Goal: Information Seeking & Learning: Find contact information

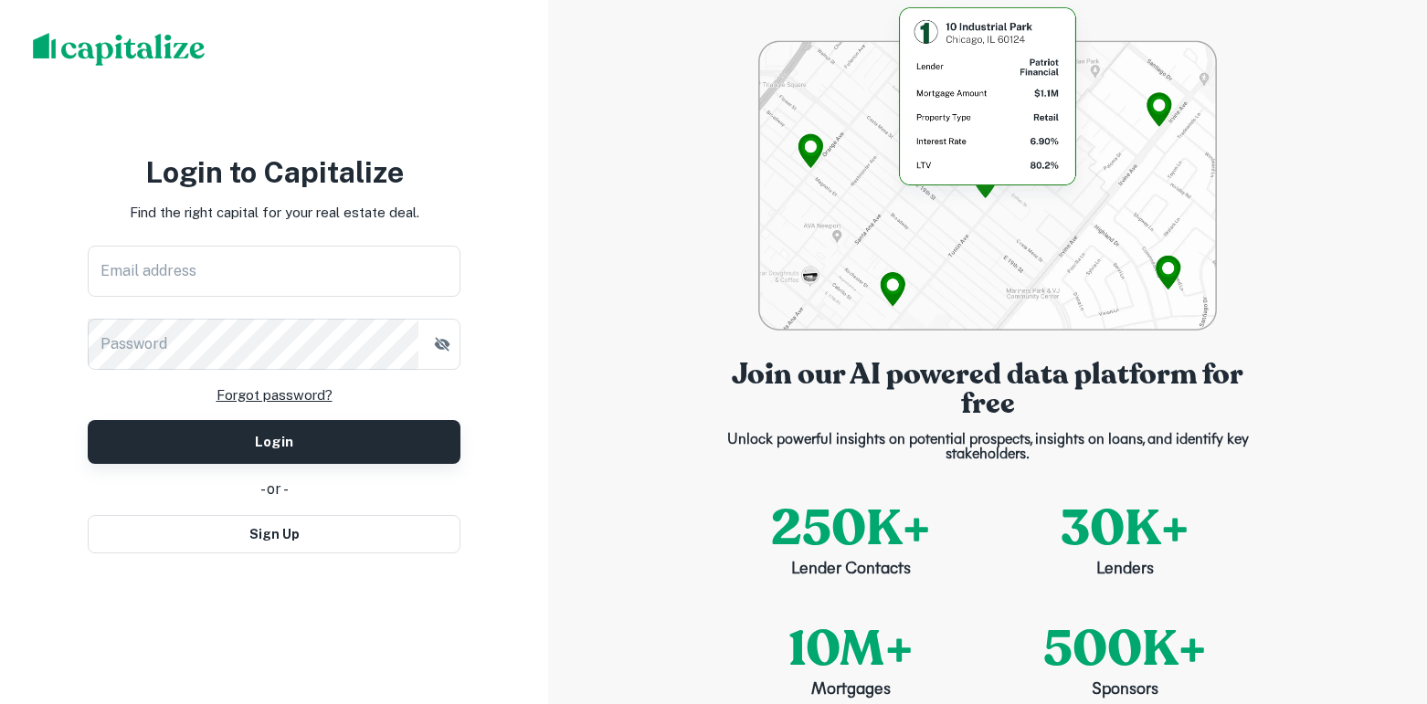
type input "**********"
click at [251, 436] on button "Login" at bounding box center [274, 442] width 373 height 44
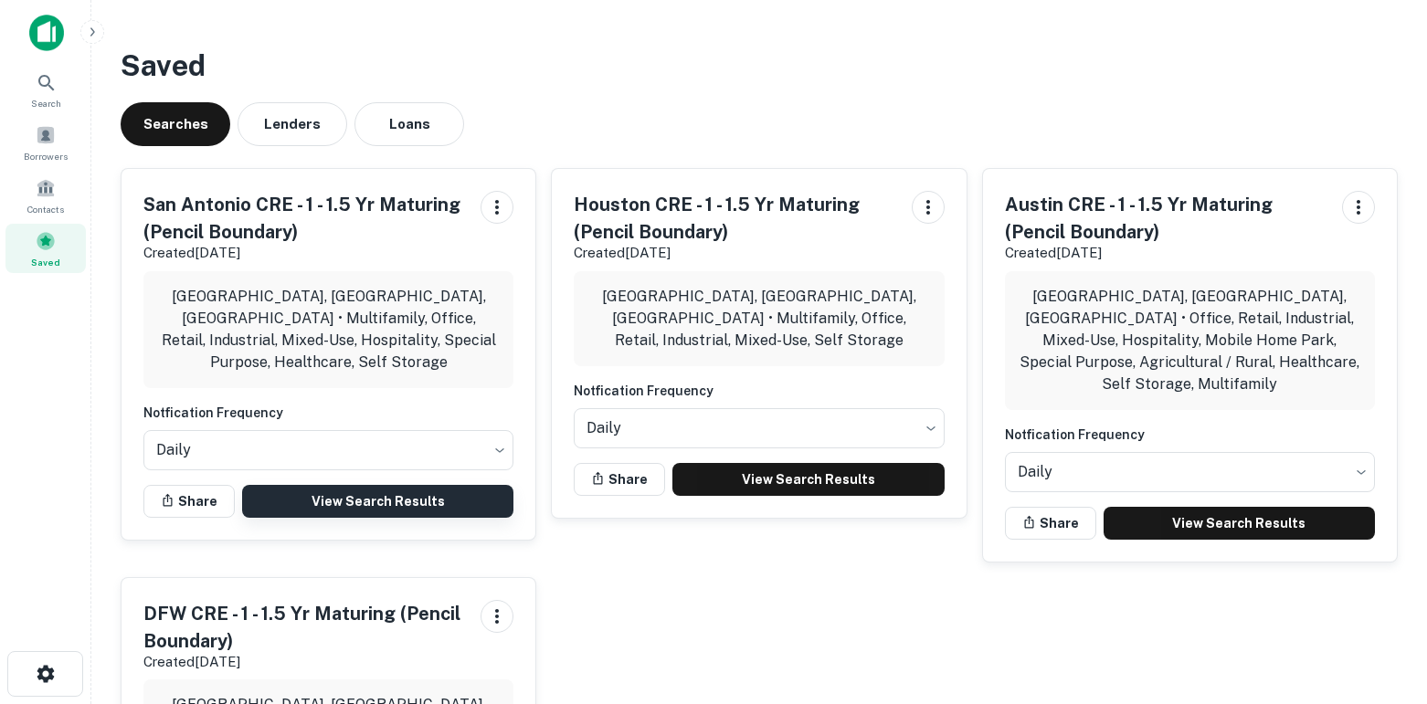
click at [458, 485] on link "View Search Results" at bounding box center [377, 501] width 271 height 33
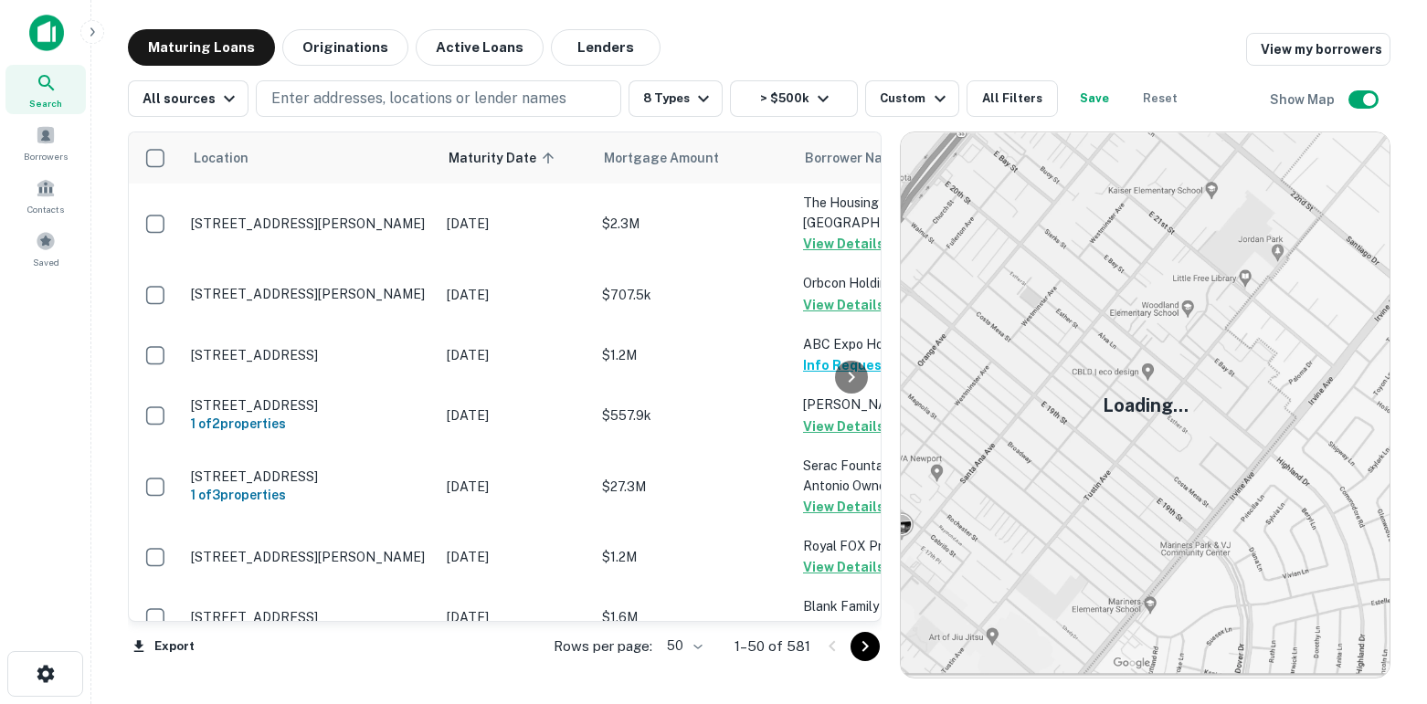
click at [693, 652] on body "Search Borrowers Contacts Saved Maturing Loans Originations Active Loans Lender…" at bounding box center [713, 352] width 1427 height 704
click at [683, 671] on li "100" at bounding box center [685, 665] width 53 height 33
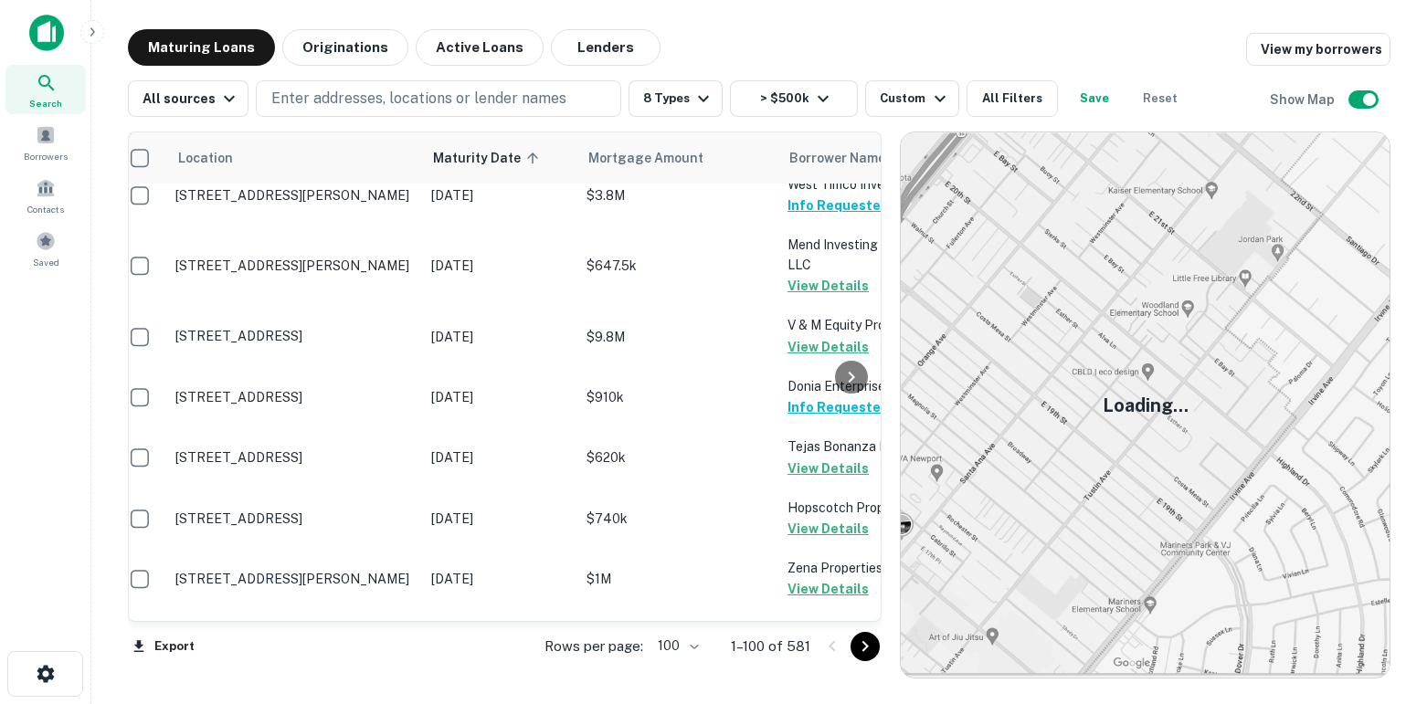
scroll to position [6523, 16]
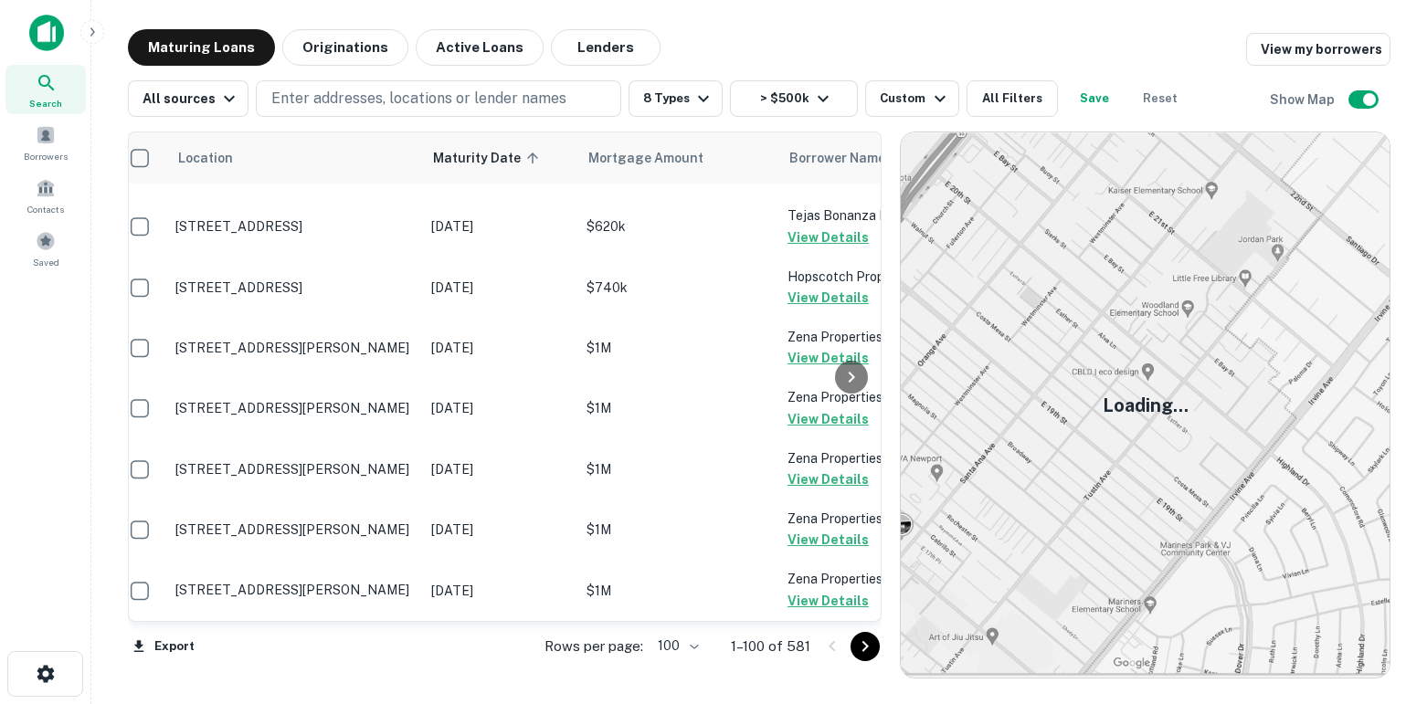
click at [867, 648] on icon "Go to next page" at bounding box center [865, 647] width 22 height 22
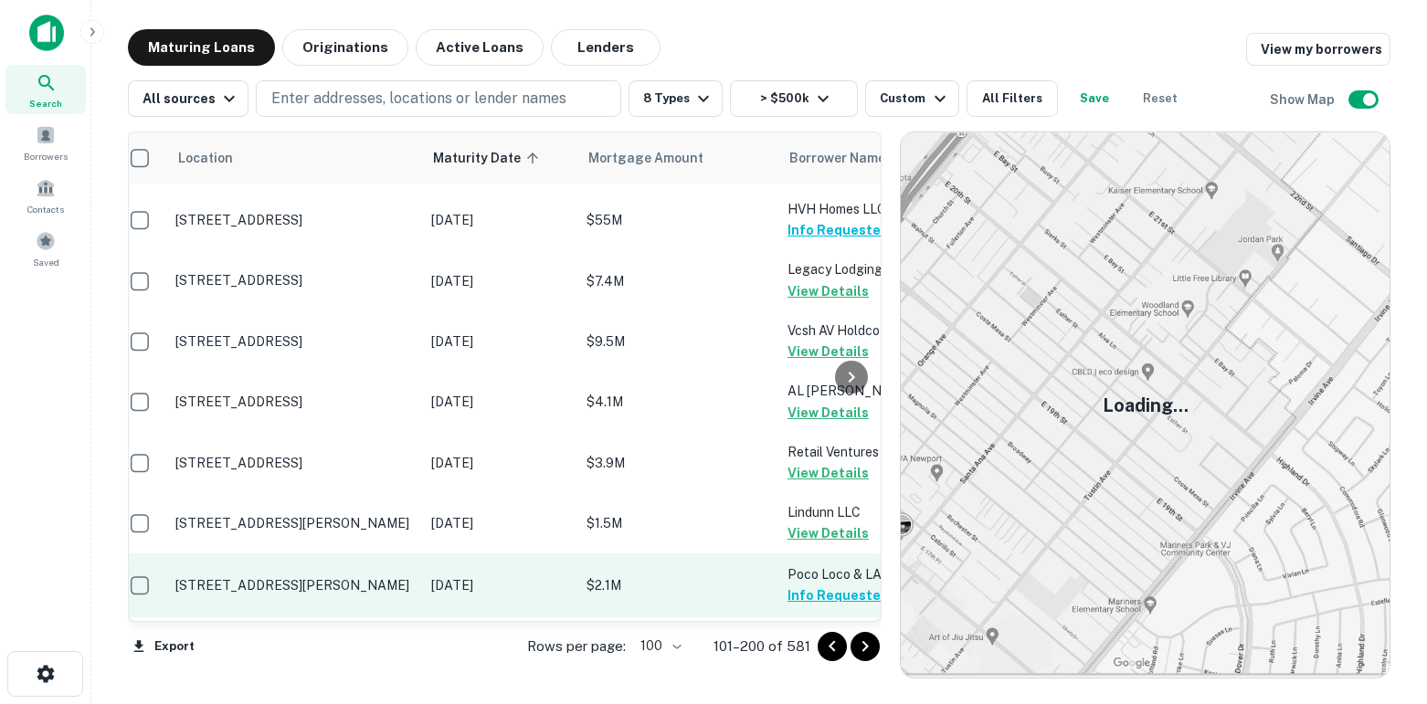
scroll to position [6284, 16]
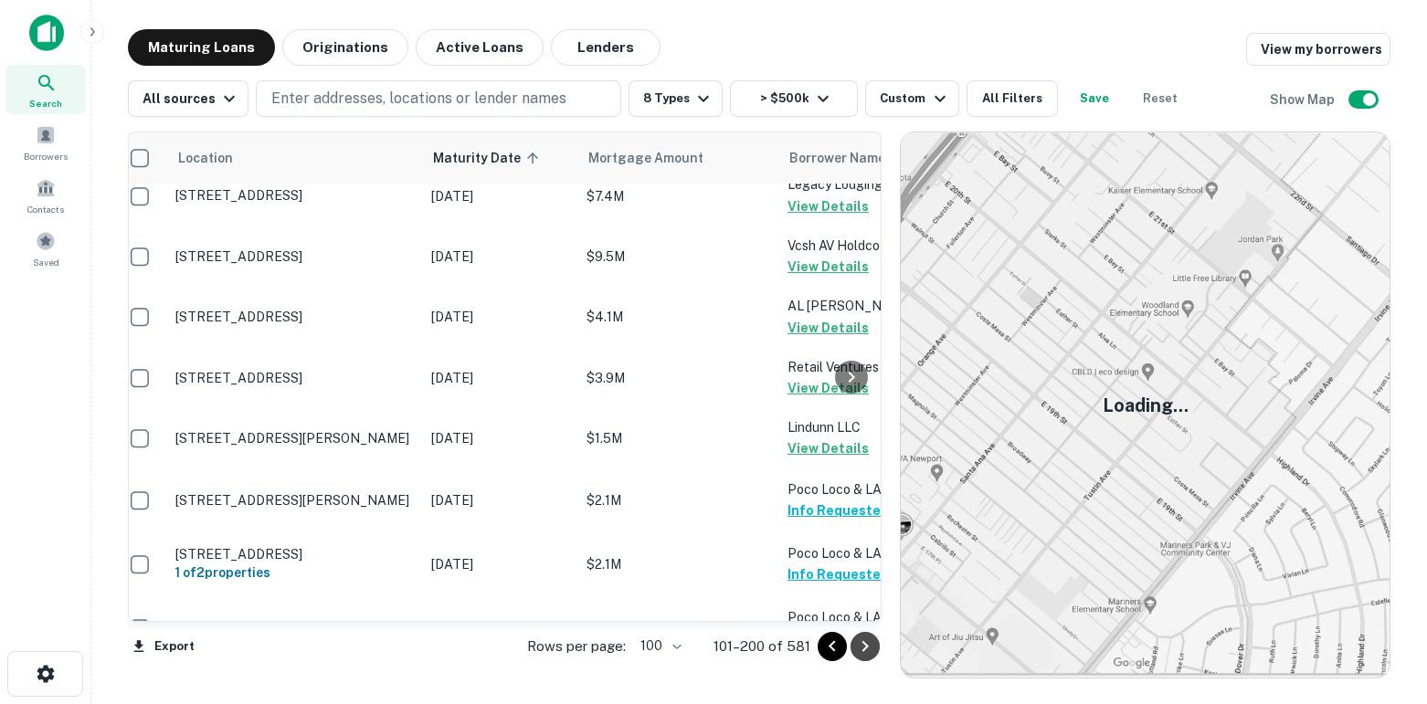
click at [860, 645] on icon "Go to next page" at bounding box center [865, 647] width 22 height 22
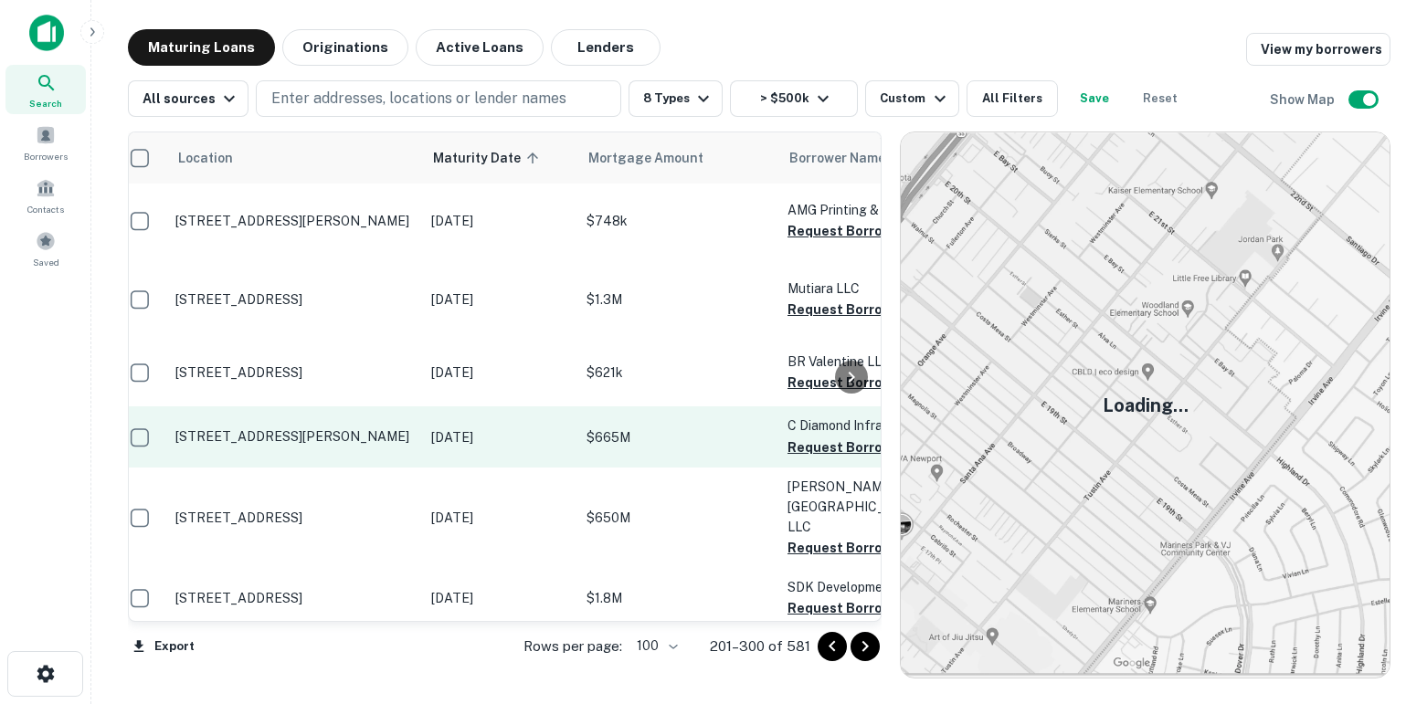
scroll to position [5973, 16]
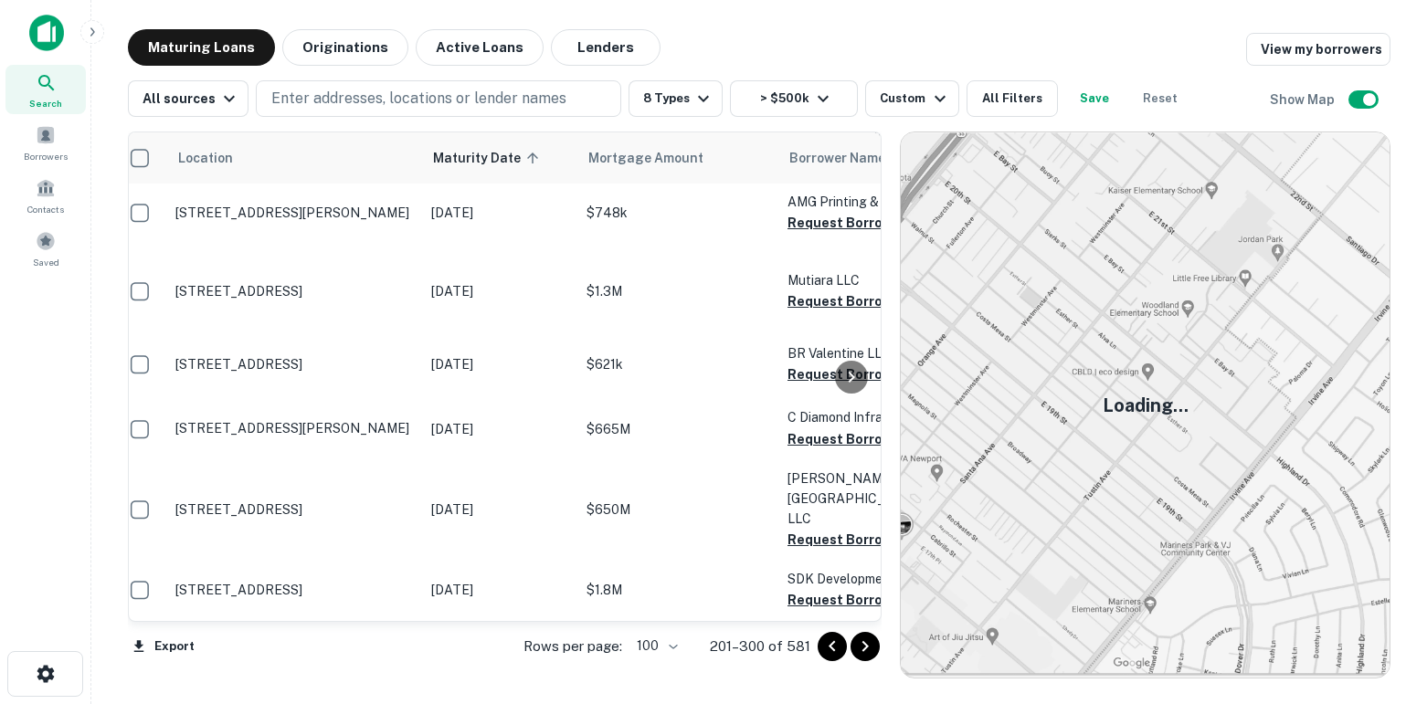
click at [806, 103] on button "Request Borrower Info" at bounding box center [861, 92] width 148 height 22
click at [799, 164] on button "Request Borrower Info" at bounding box center [861, 153] width 148 height 22
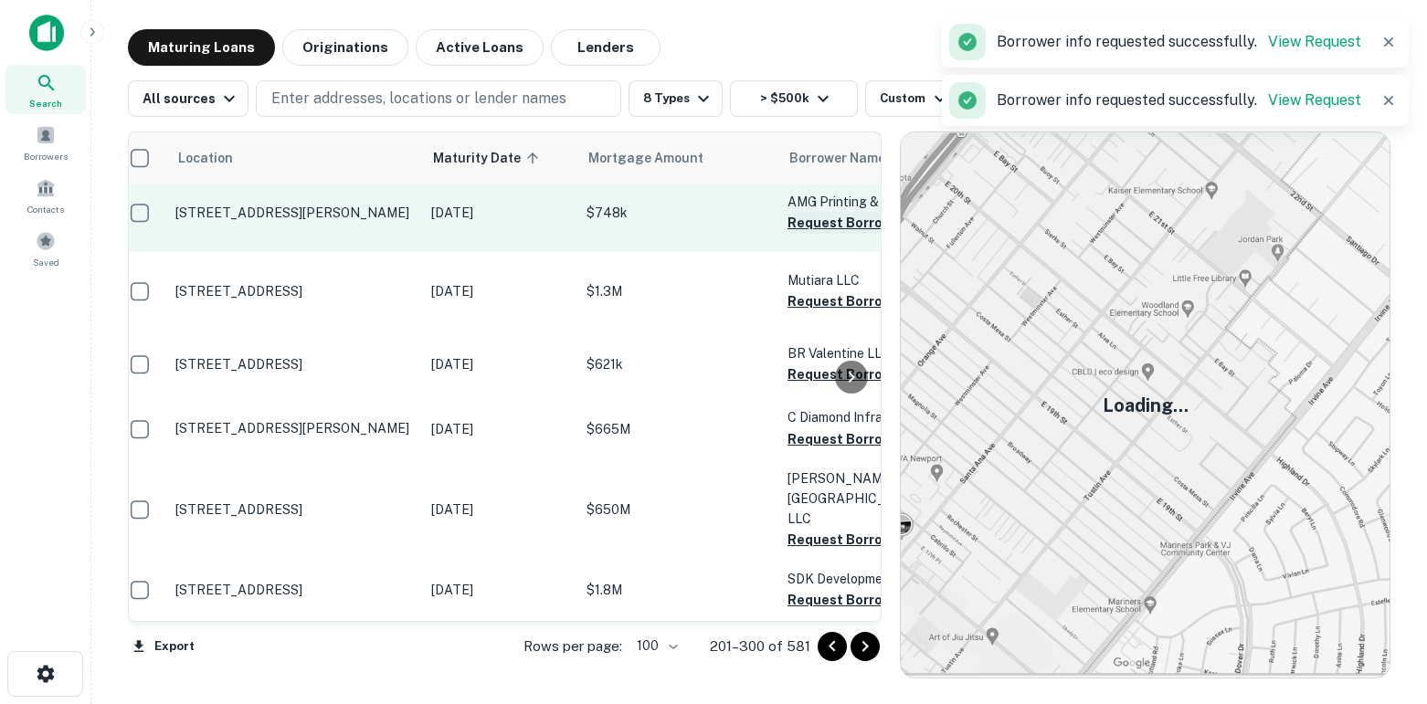
click at [798, 234] on button "Request Borrower Info" at bounding box center [861, 223] width 148 height 22
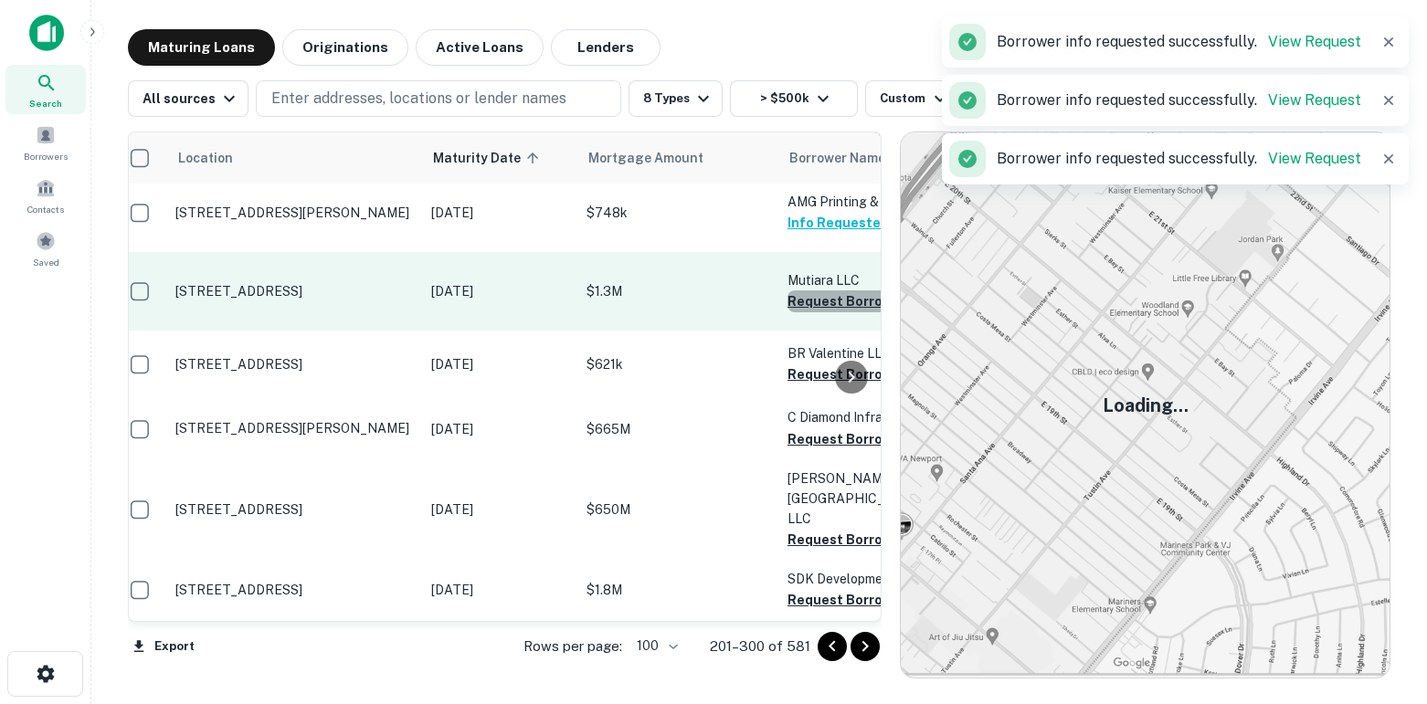
click at [808, 312] on button "Request Borrower Info" at bounding box center [861, 301] width 148 height 22
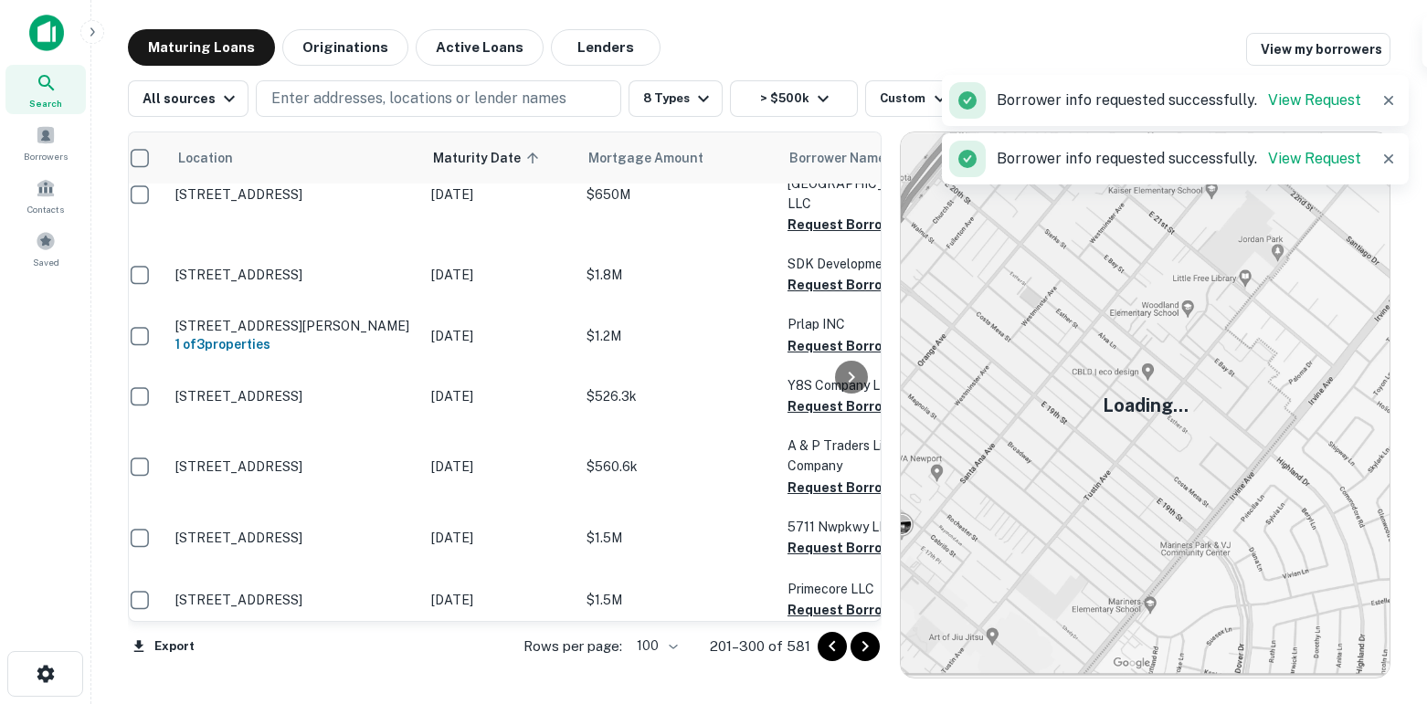
scroll to position [6317, 16]
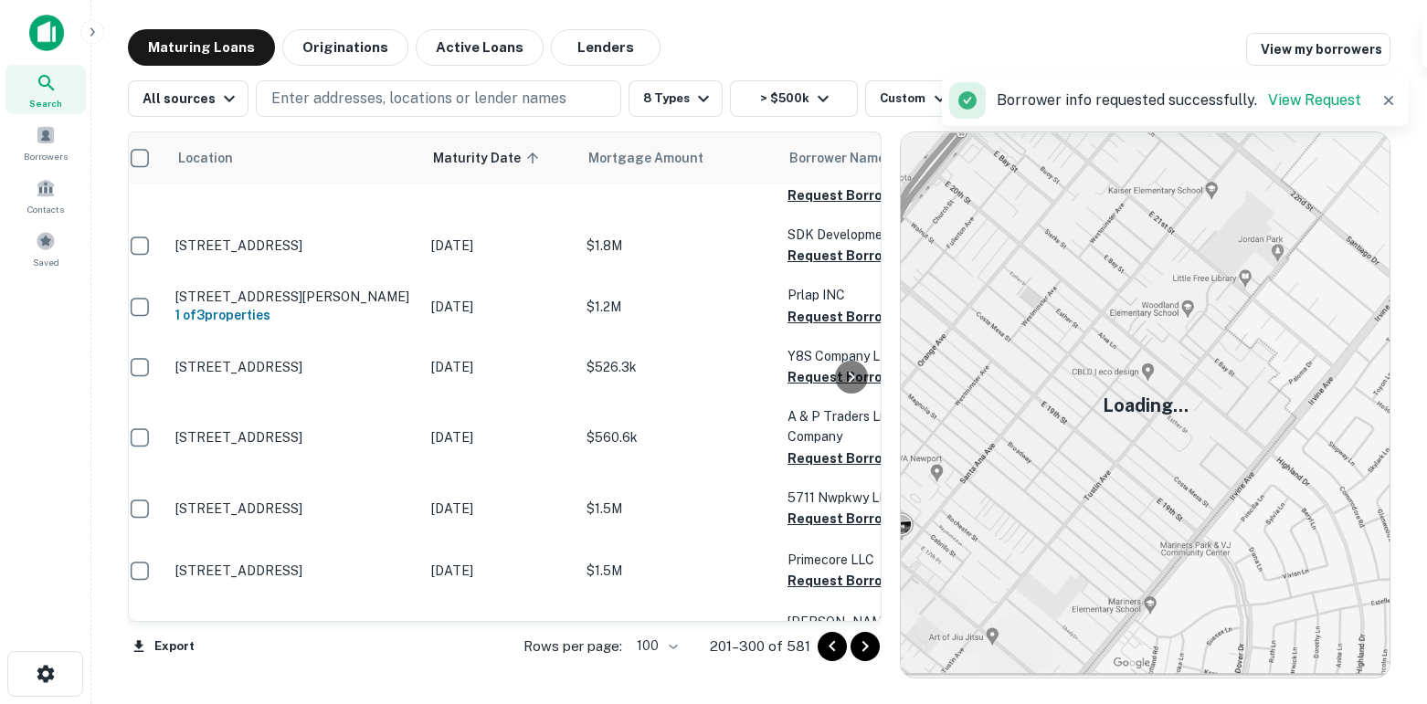
click at [798, 41] on button "Request Borrower Info" at bounding box center [861, 30] width 148 height 22
click at [799, 106] on button "Request Borrower Info" at bounding box center [861, 95] width 148 height 22
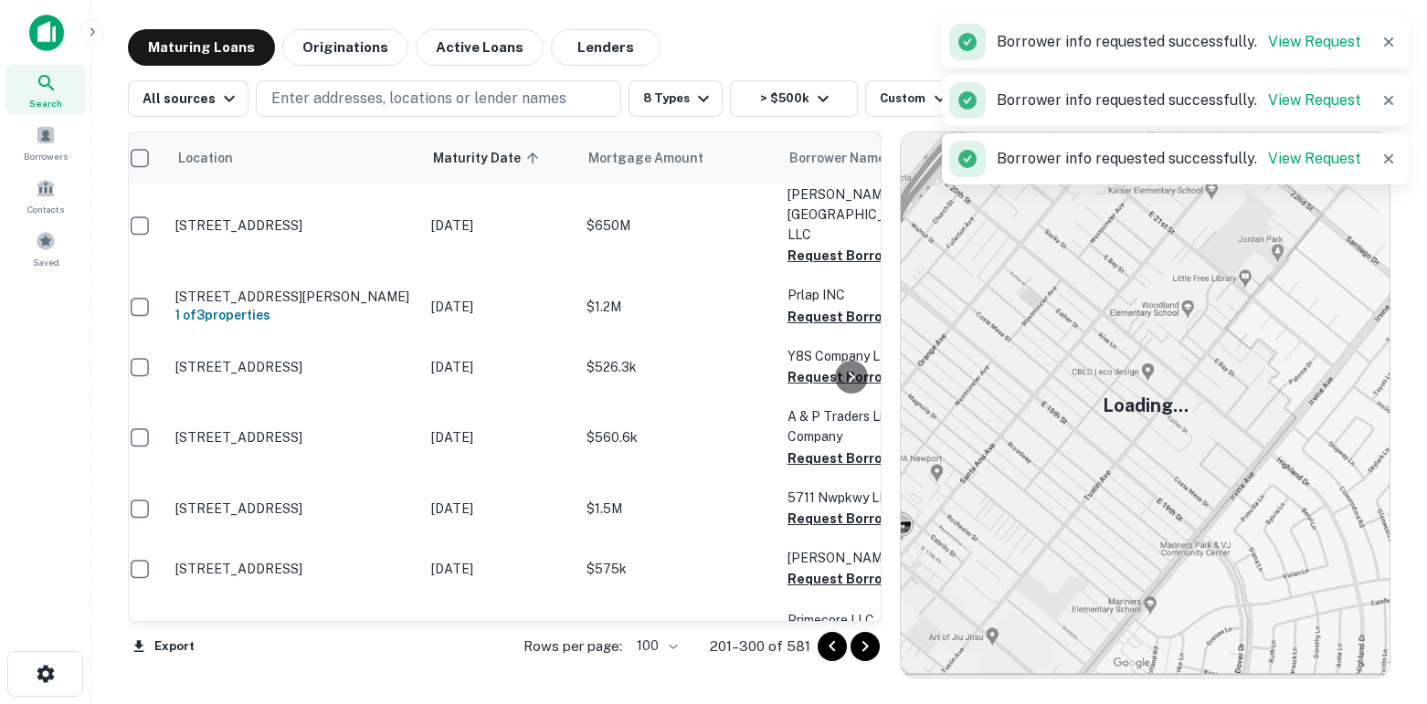
scroll to position [6469, 16]
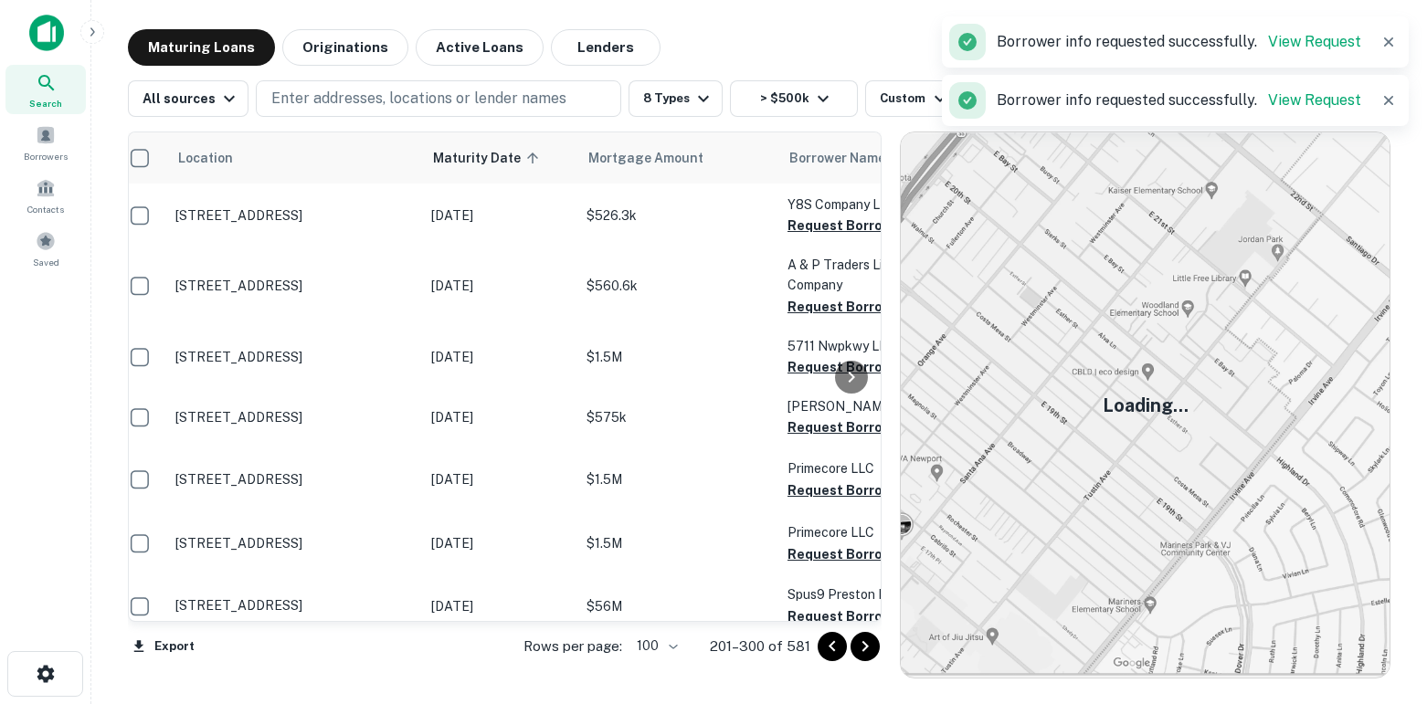
click at [796, 15] on button "Request Borrower Info" at bounding box center [861, 4] width 148 height 22
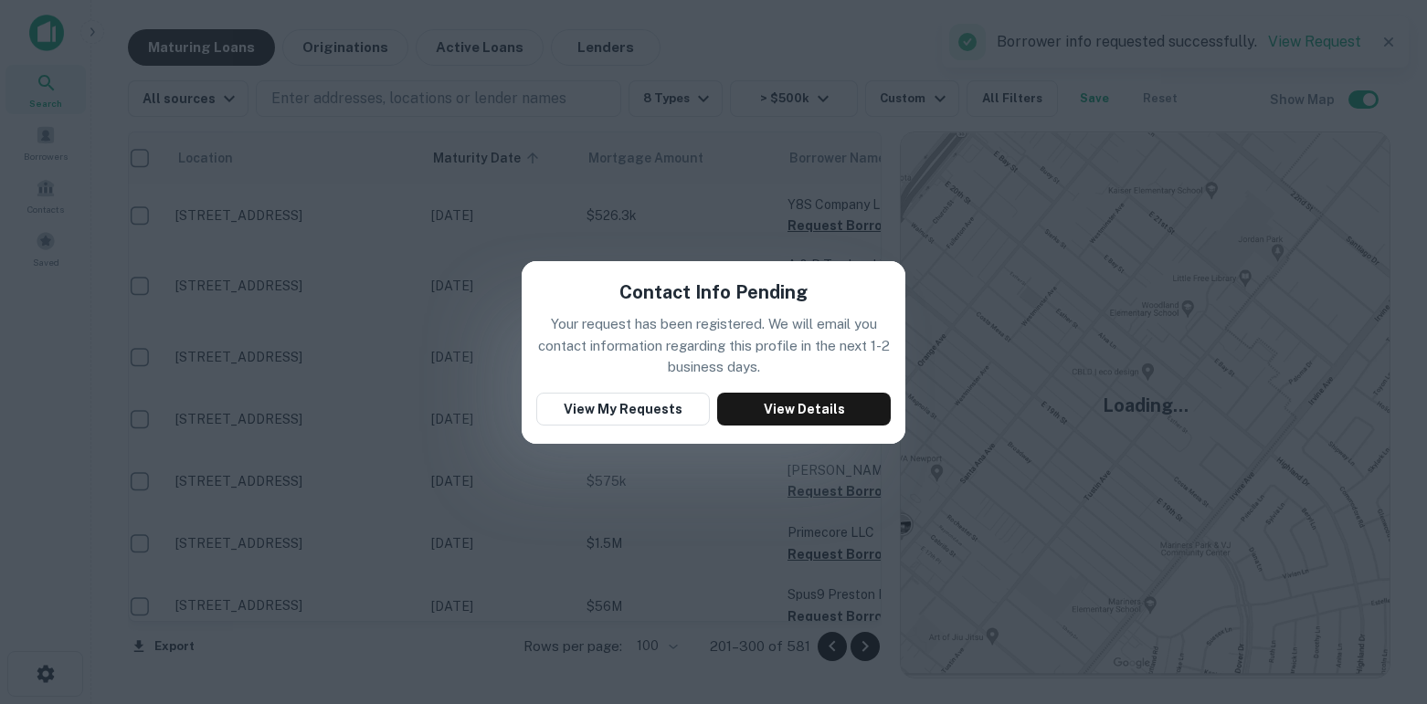
click at [672, 174] on div "Contact Info Pending Your request has been registered. We will email you contac…" at bounding box center [713, 352] width 1427 height 704
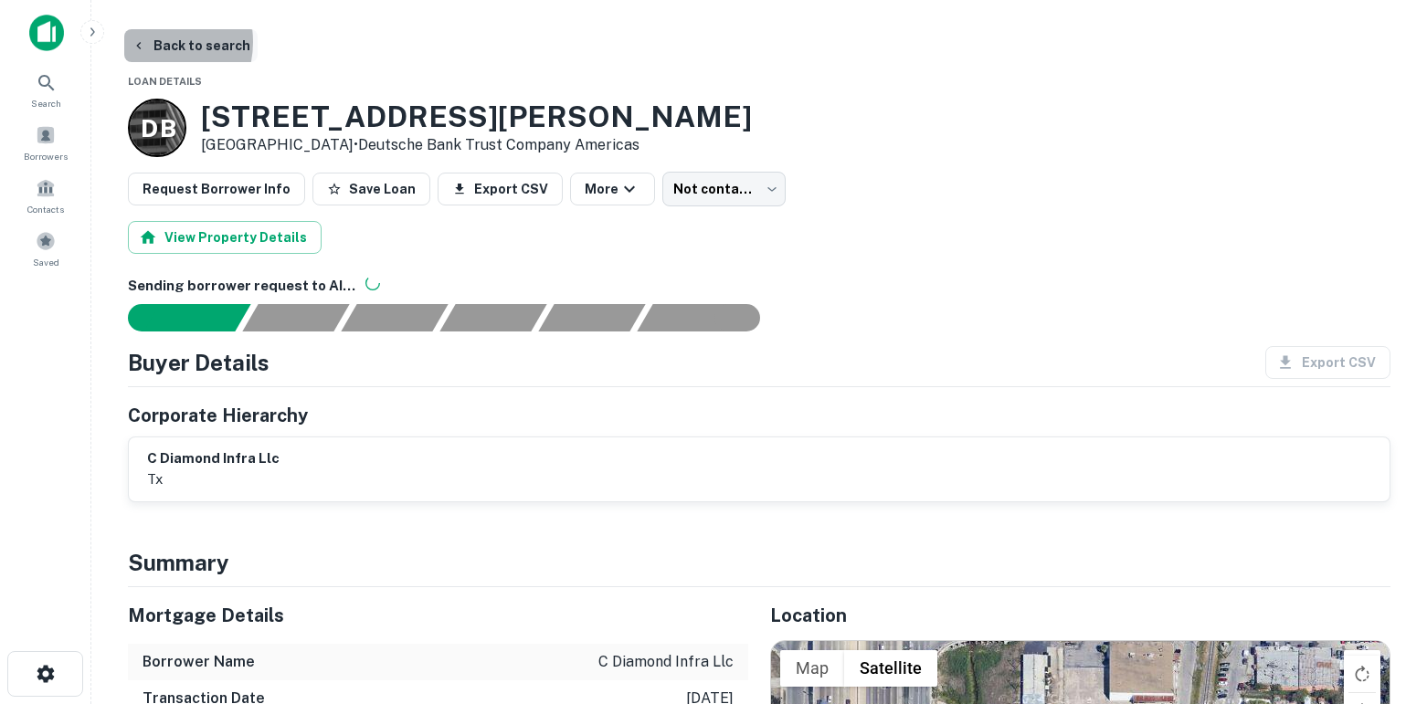
click at [149, 42] on button "Back to search" at bounding box center [190, 45] width 133 height 33
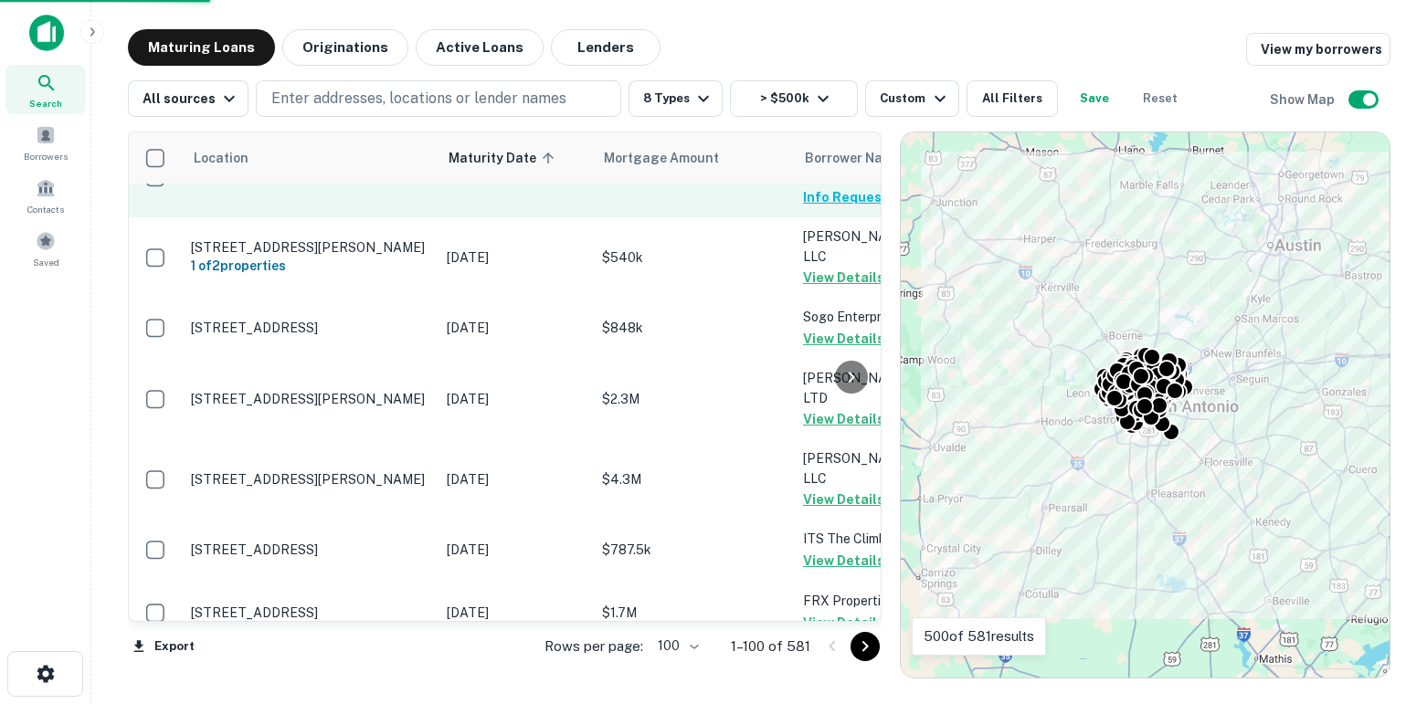
scroll to position [6534, 0]
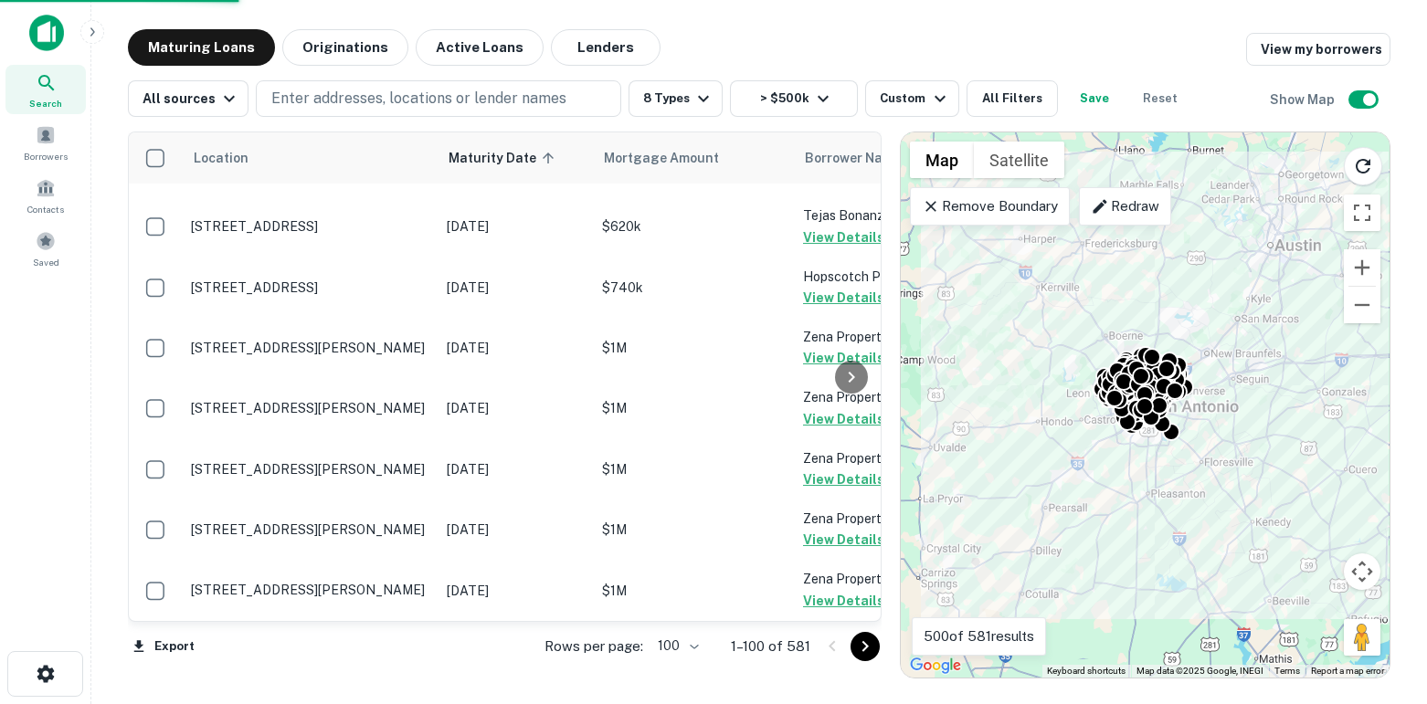
click at [865, 646] on icon "Go to next page" at bounding box center [865, 647] width 22 height 22
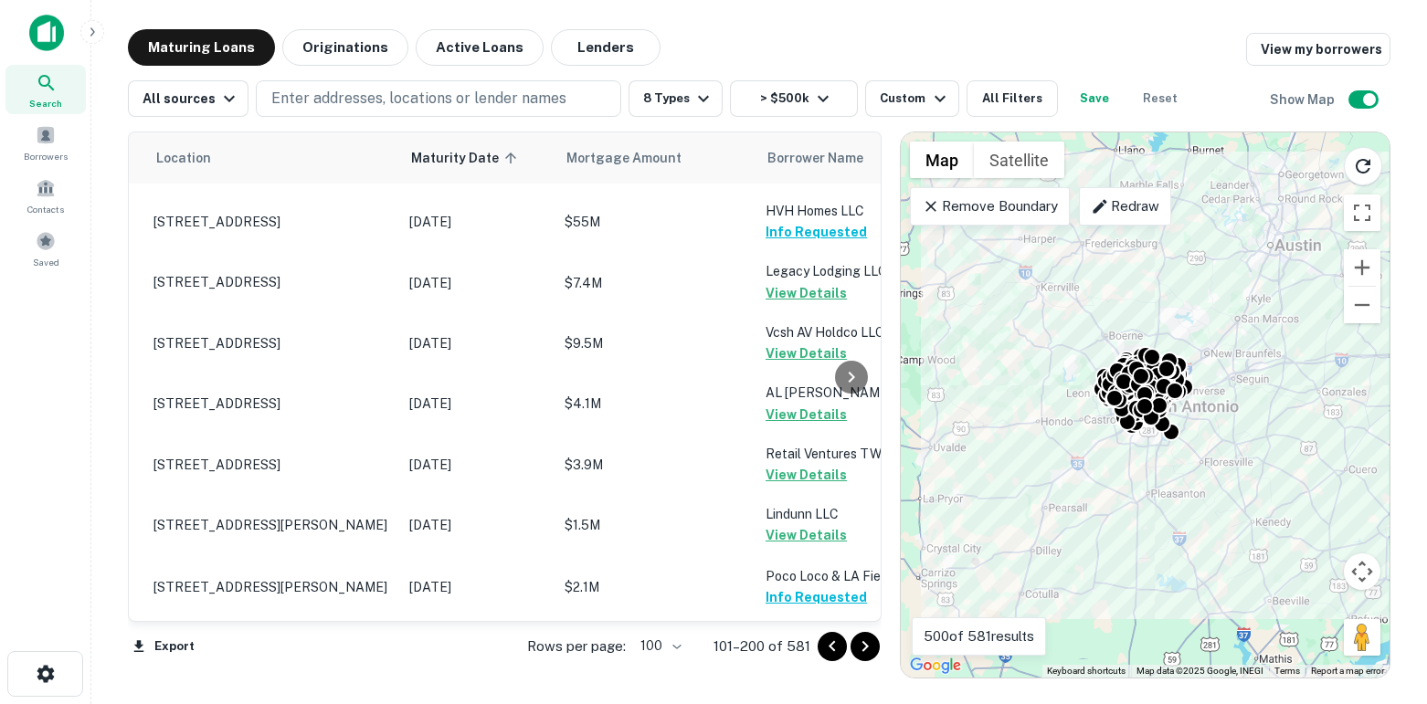
scroll to position [6284, 37]
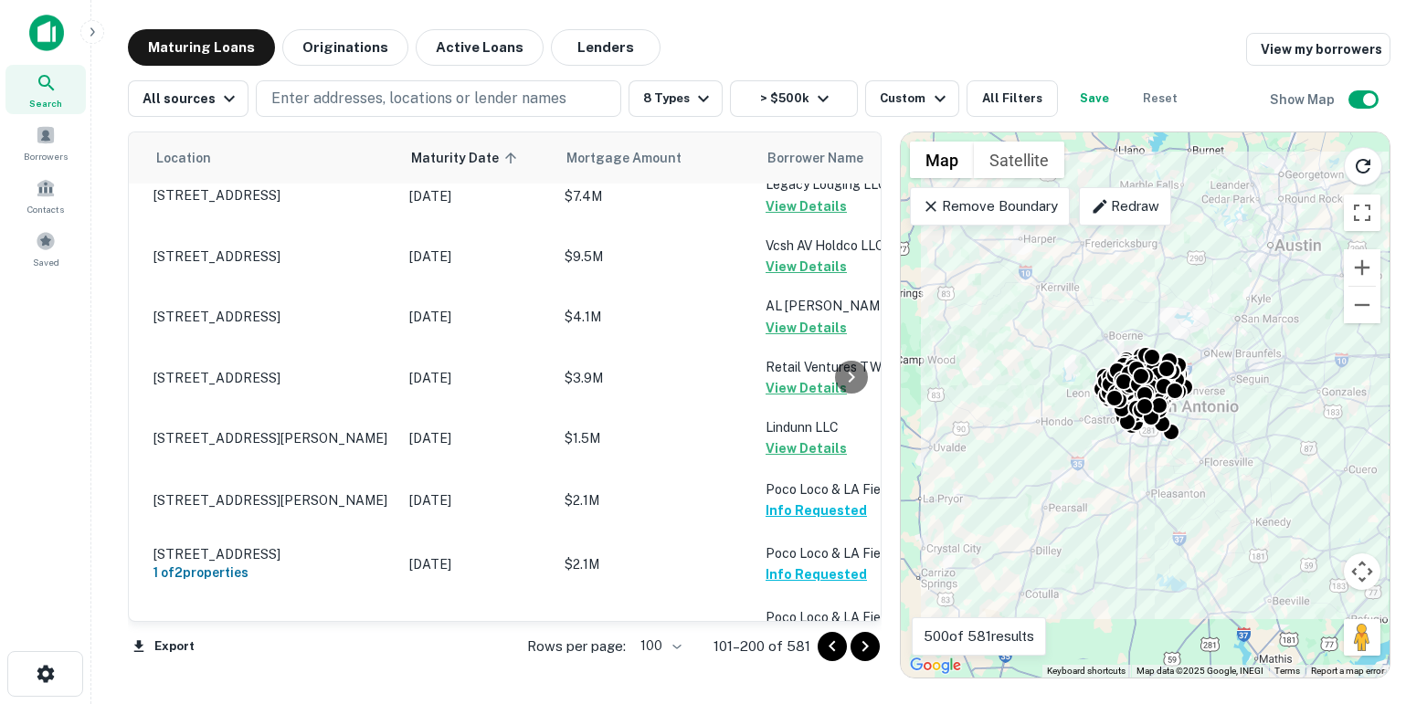
click at [869, 647] on icon "Go to next page" at bounding box center [865, 647] width 22 height 22
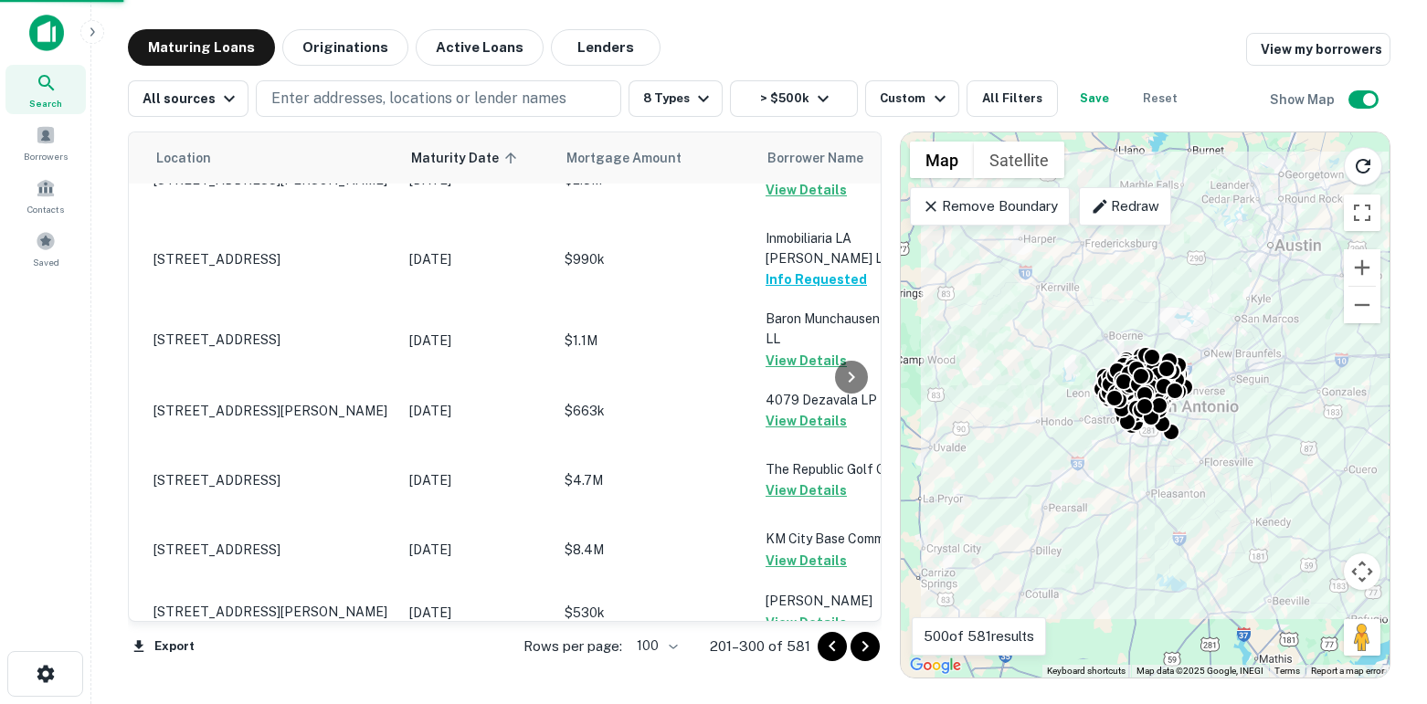
scroll to position [6284, 37]
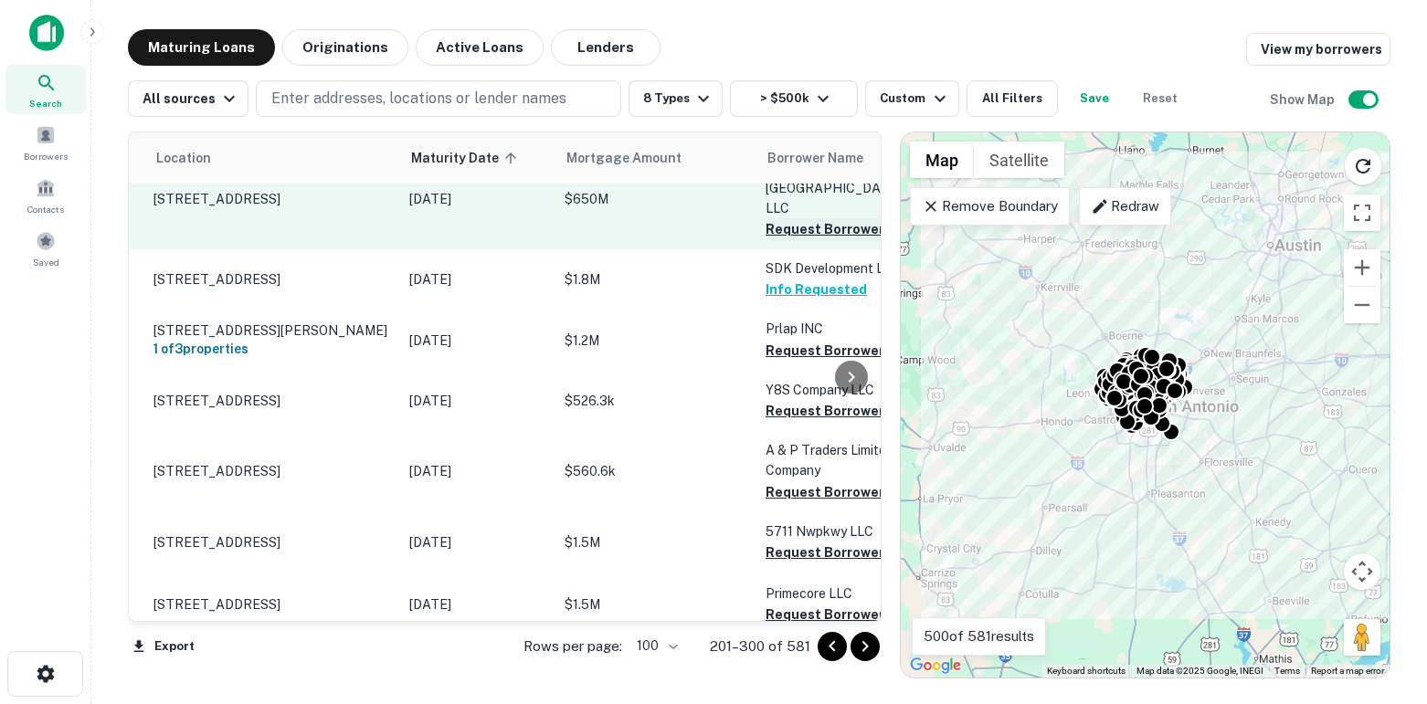
click at [783, 240] on button "Request Borrower Info" at bounding box center [839, 229] width 148 height 22
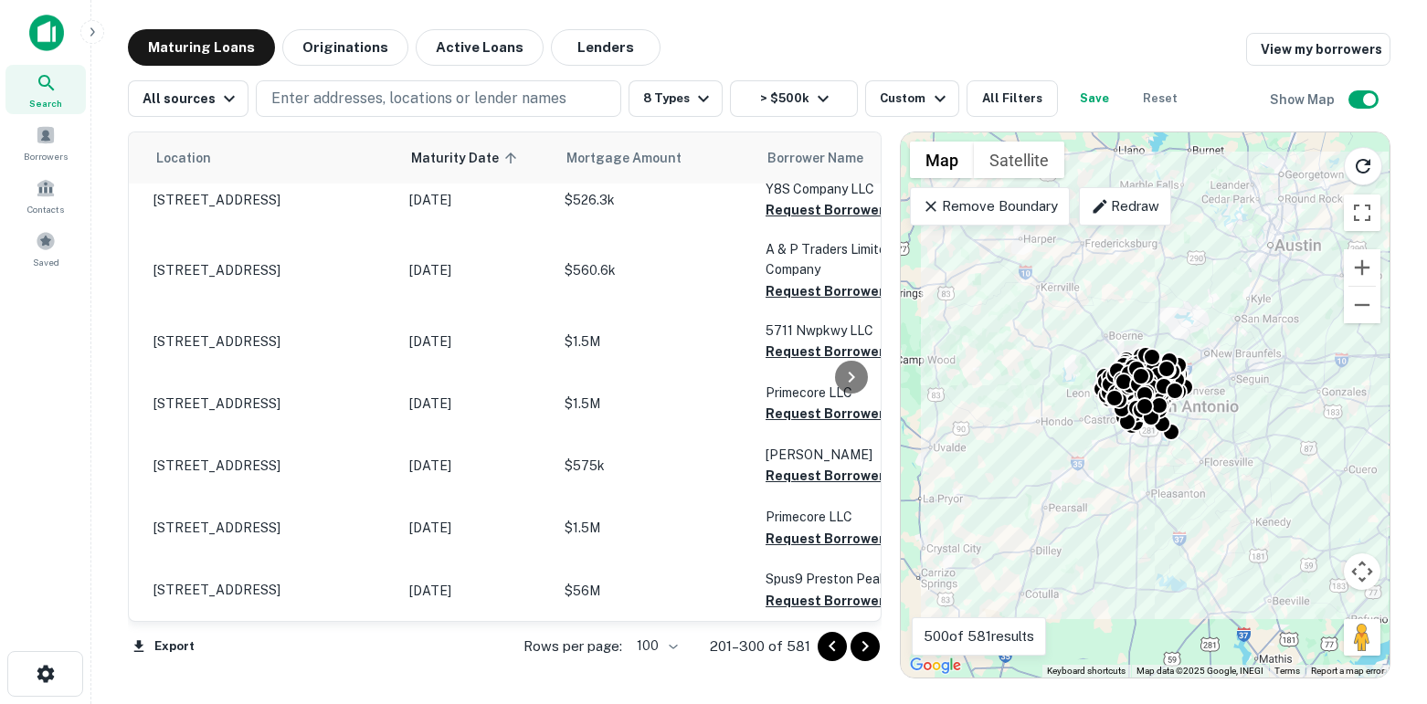
scroll to position [6572, 37]
click at [782, 161] on button "Request Borrower Info" at bounding box center [839, 150] width 148 height 22
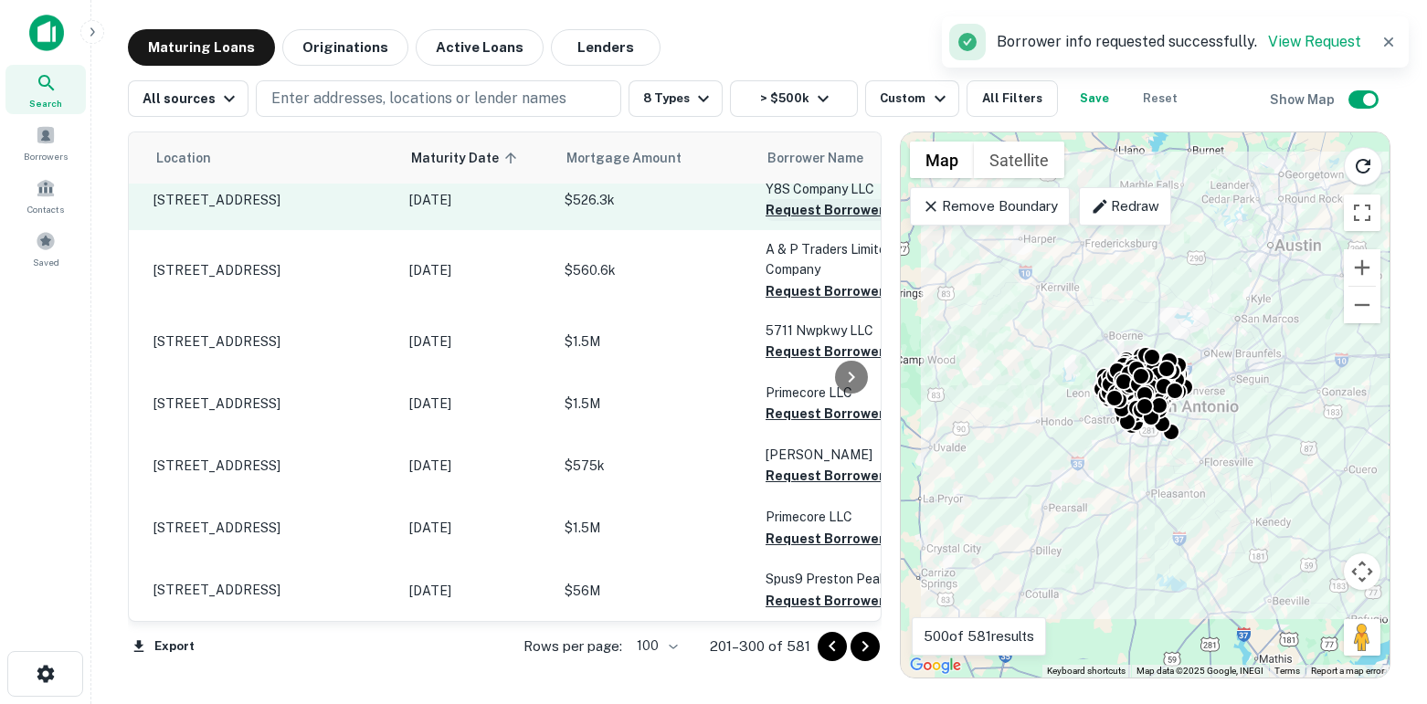
click at [788, 221] on button "Request Borrower Info" at bounding box center [839, 210] width 148 height 22
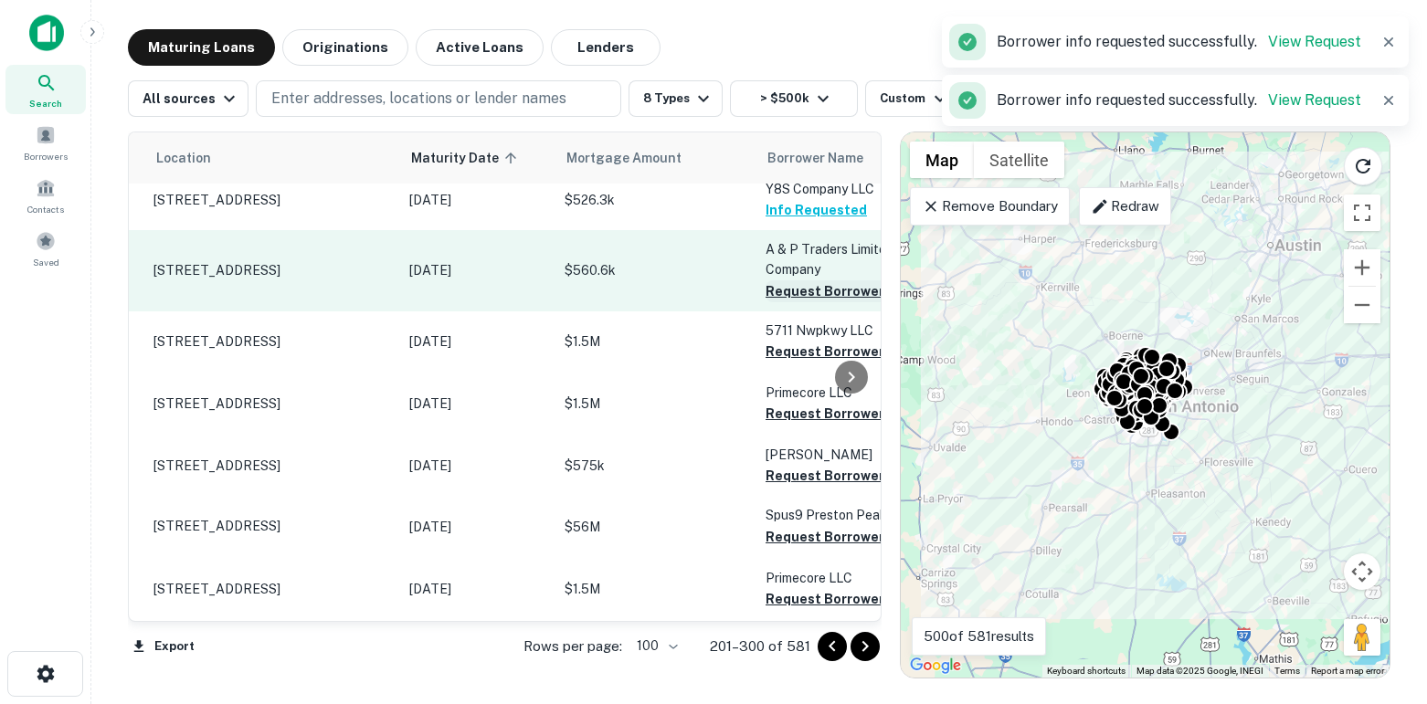
click at [791, 302] on button "Request Borrower Info" at bounding box center [839, 291] width 148 height 22
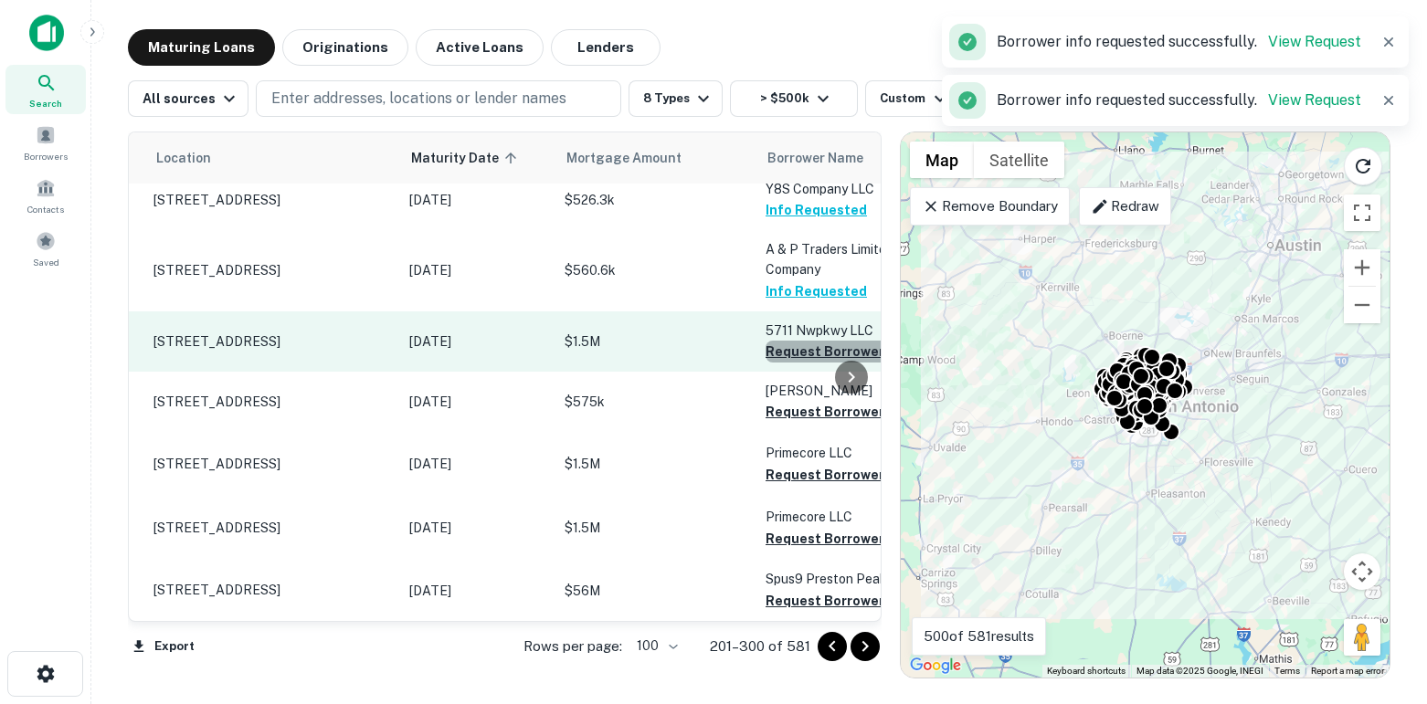
click at [791, 363] on button "Request Borrower Info" at bounding box center [839, 352] width 148 height 22
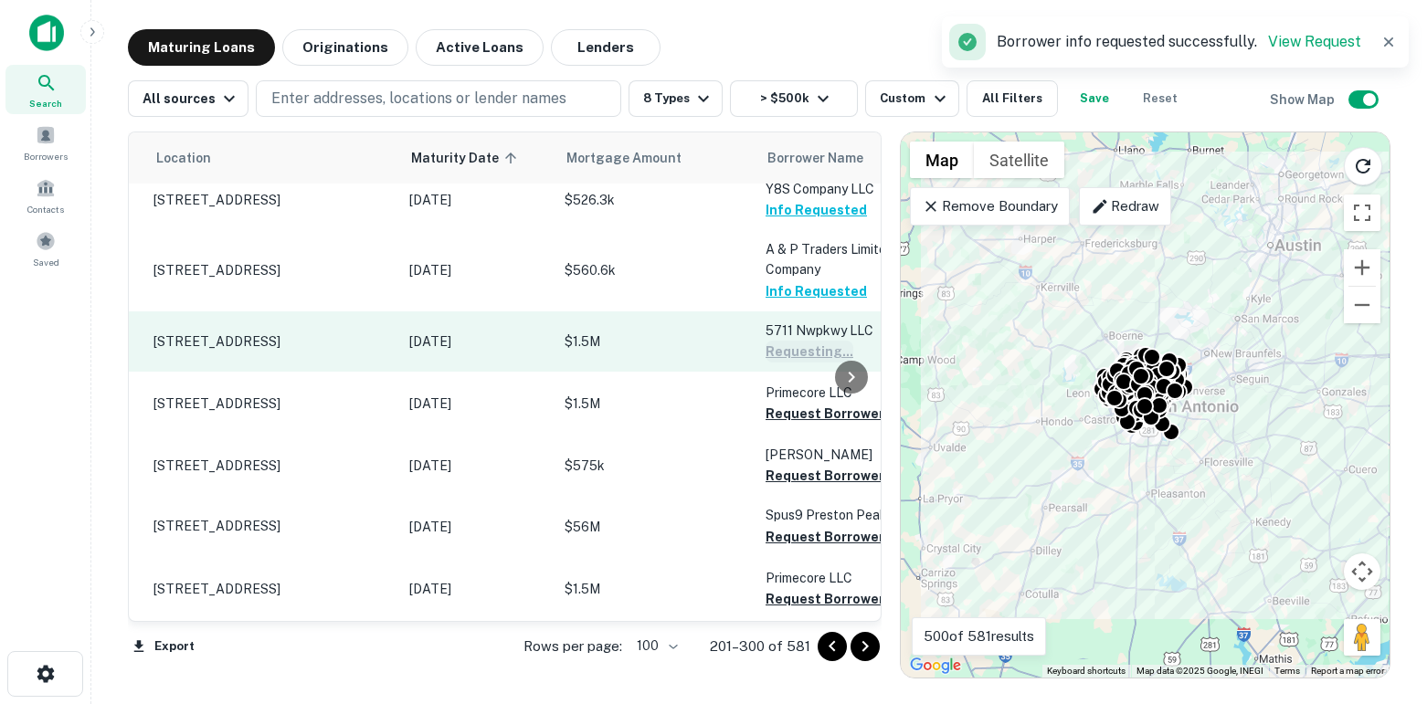
scroll to position [6717, 37]
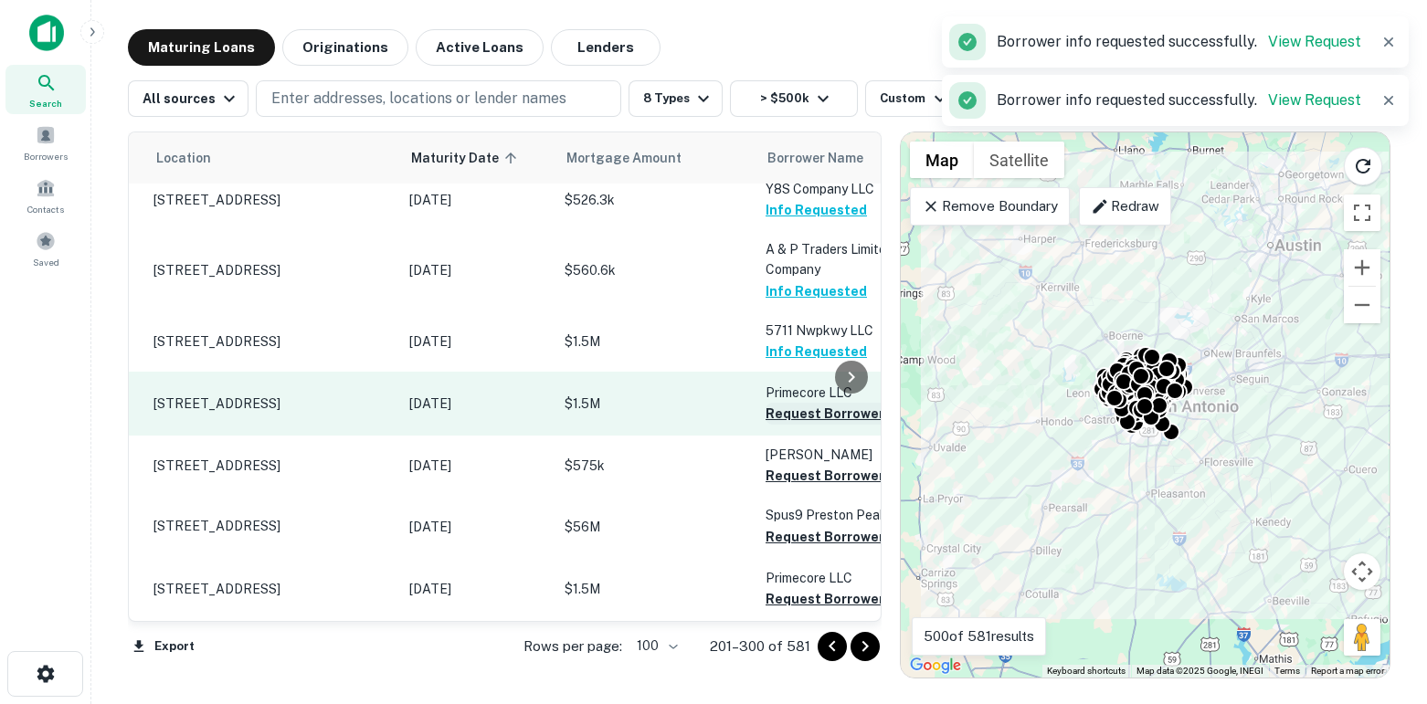
click at [794, 425] on button "Request Borrower Info" at bounding box center [839, 414] width 148 height 22
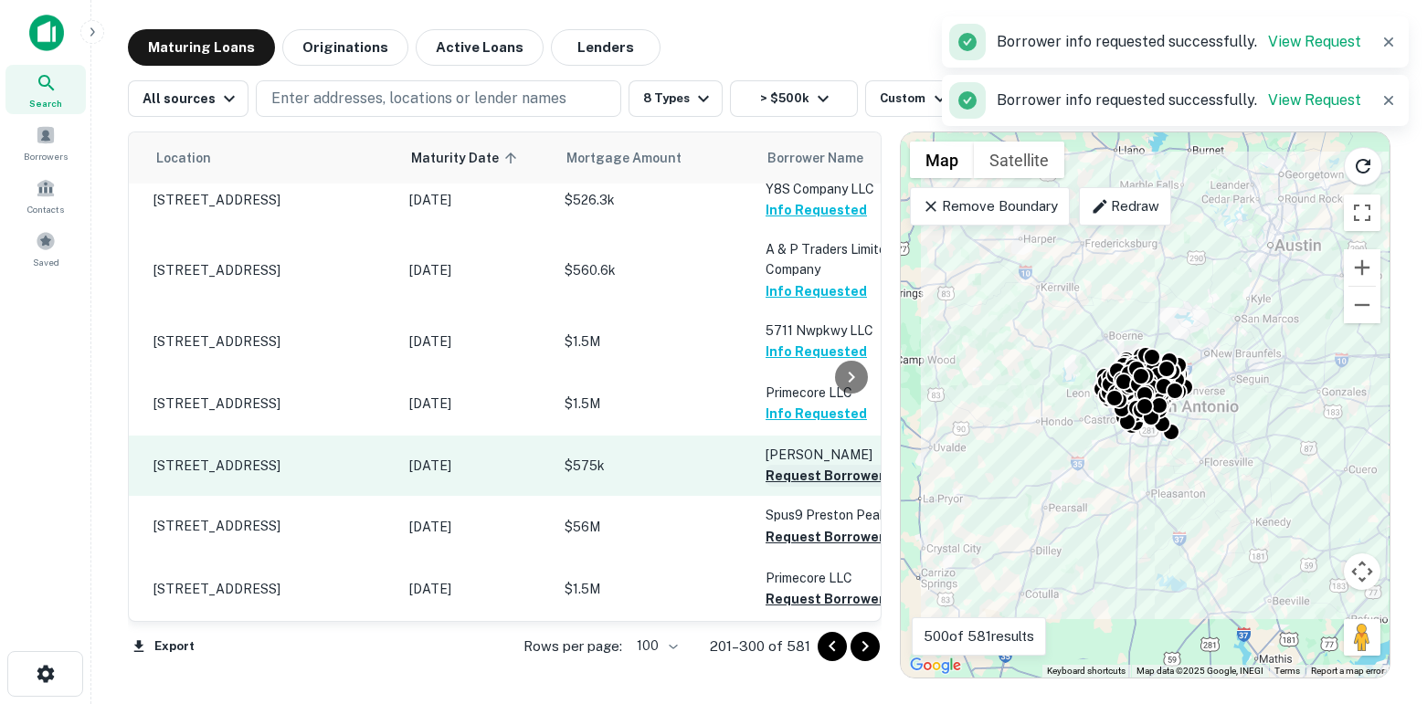
click at [794, 487] on button "Request Borrower Info" at bounding box center [839, 476] width 148 height 22
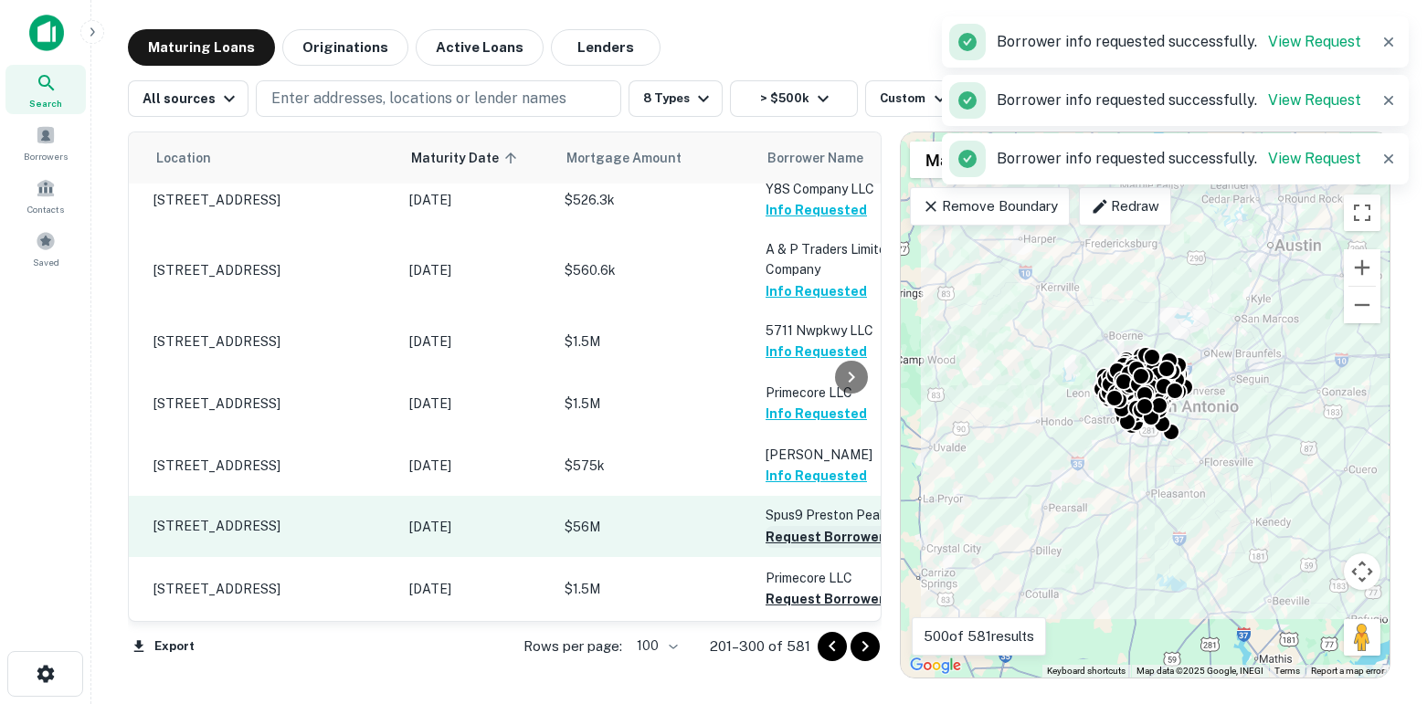
click at [792, 548] on button "Request Borrower Info" at bounding box center [839, 537] width 148 height 22
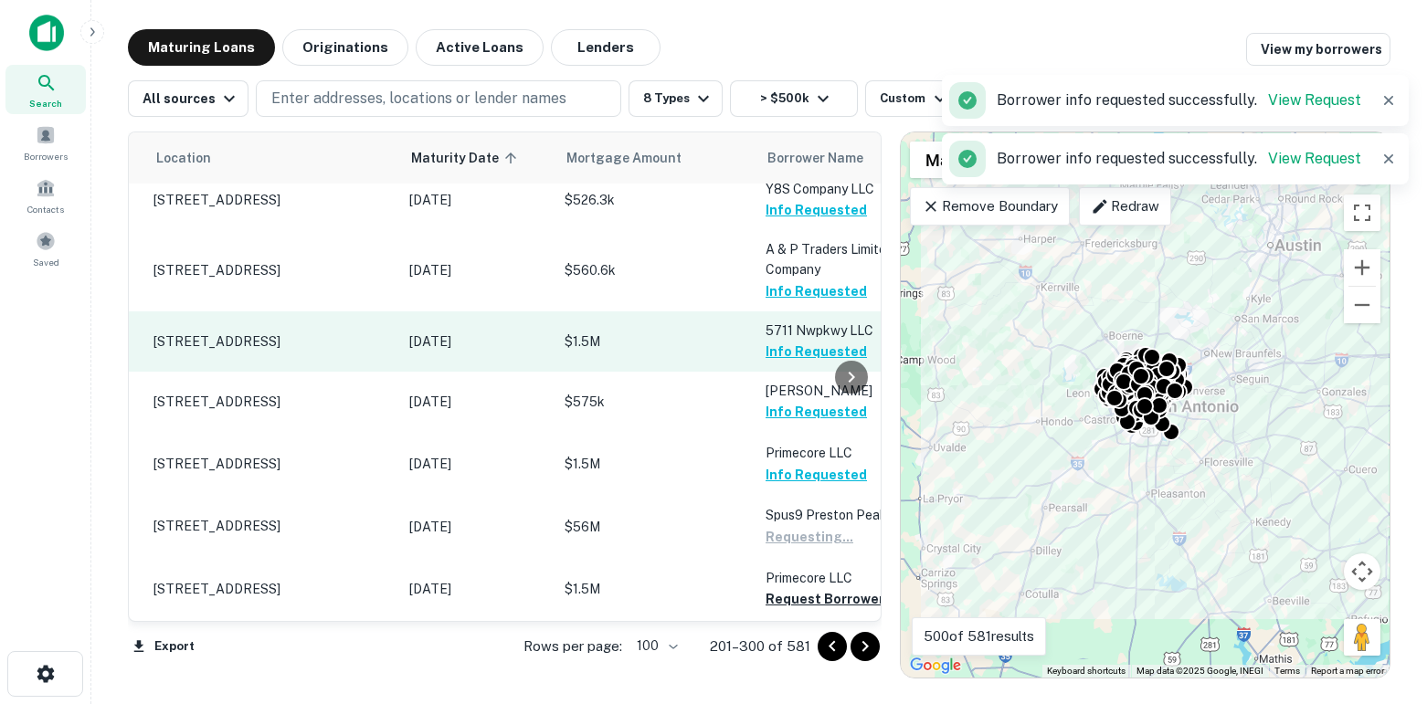
scroll to position [6754, 37]
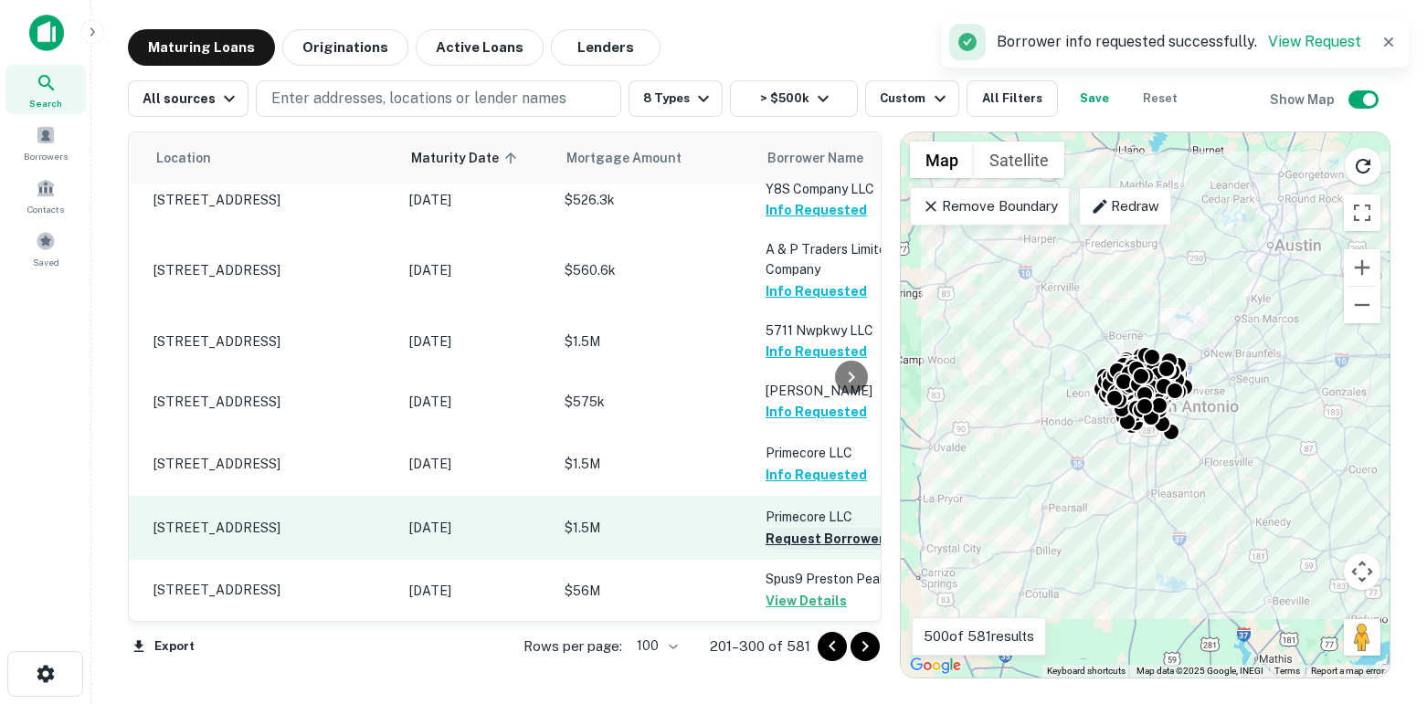
click at [797, 539] on button "Request Borrower Info" at bounding box center [839, 539] width 148 height 22
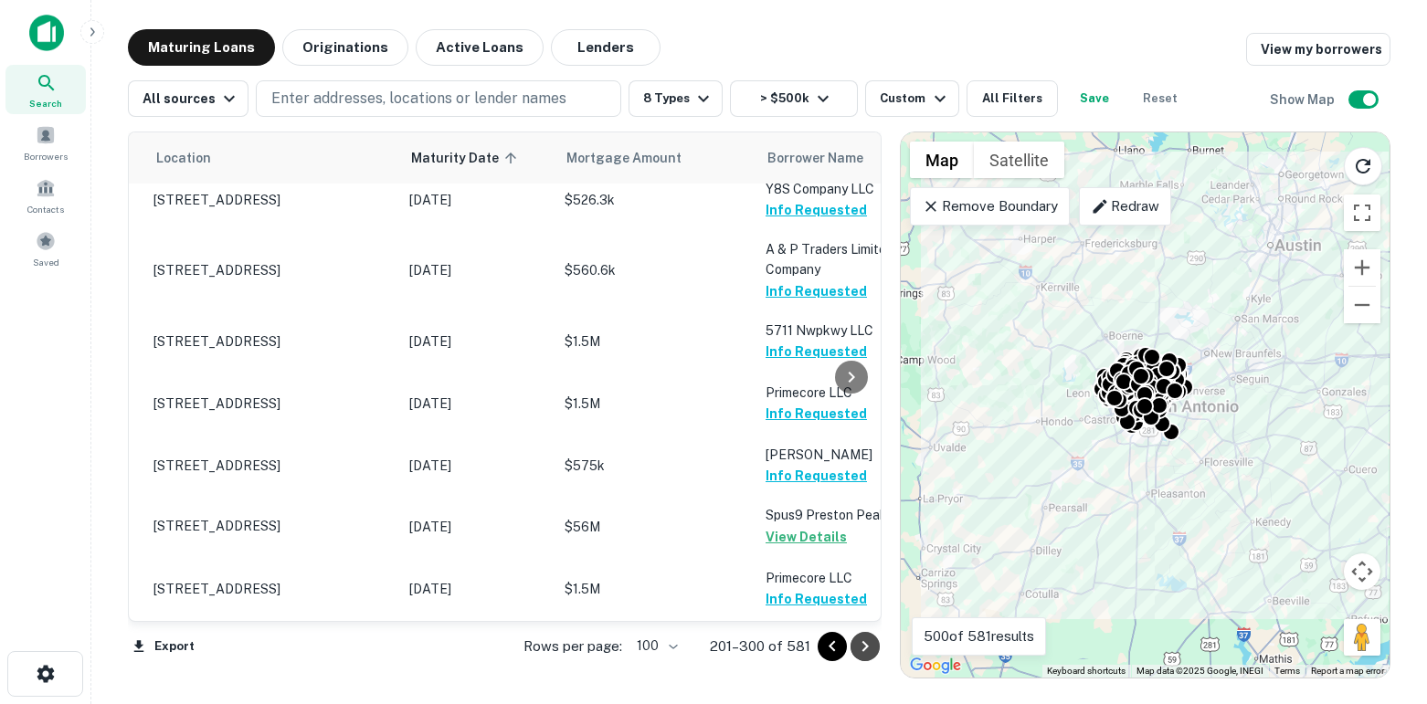
click at [863, 650] on icon "Go to next page" at bounding box center [865, 646] width 6 height 11
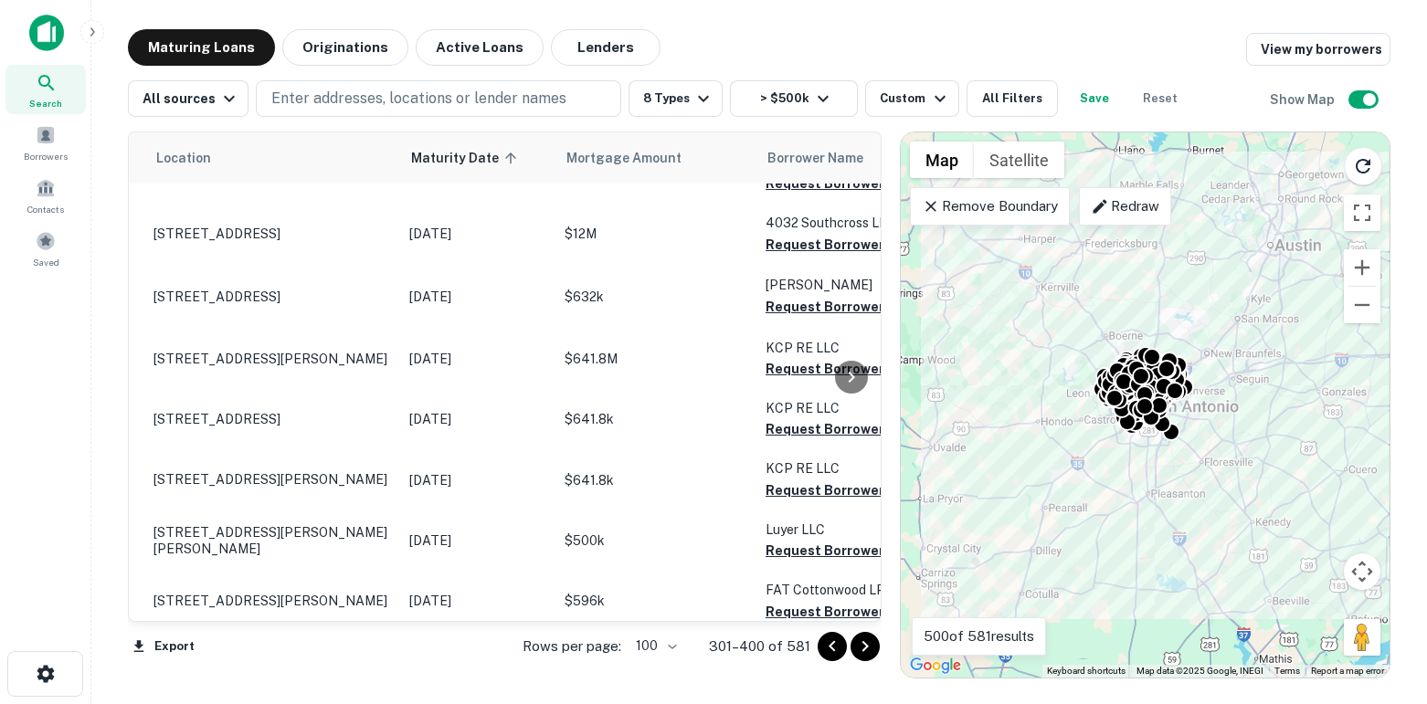
scroll to position [0, 37]
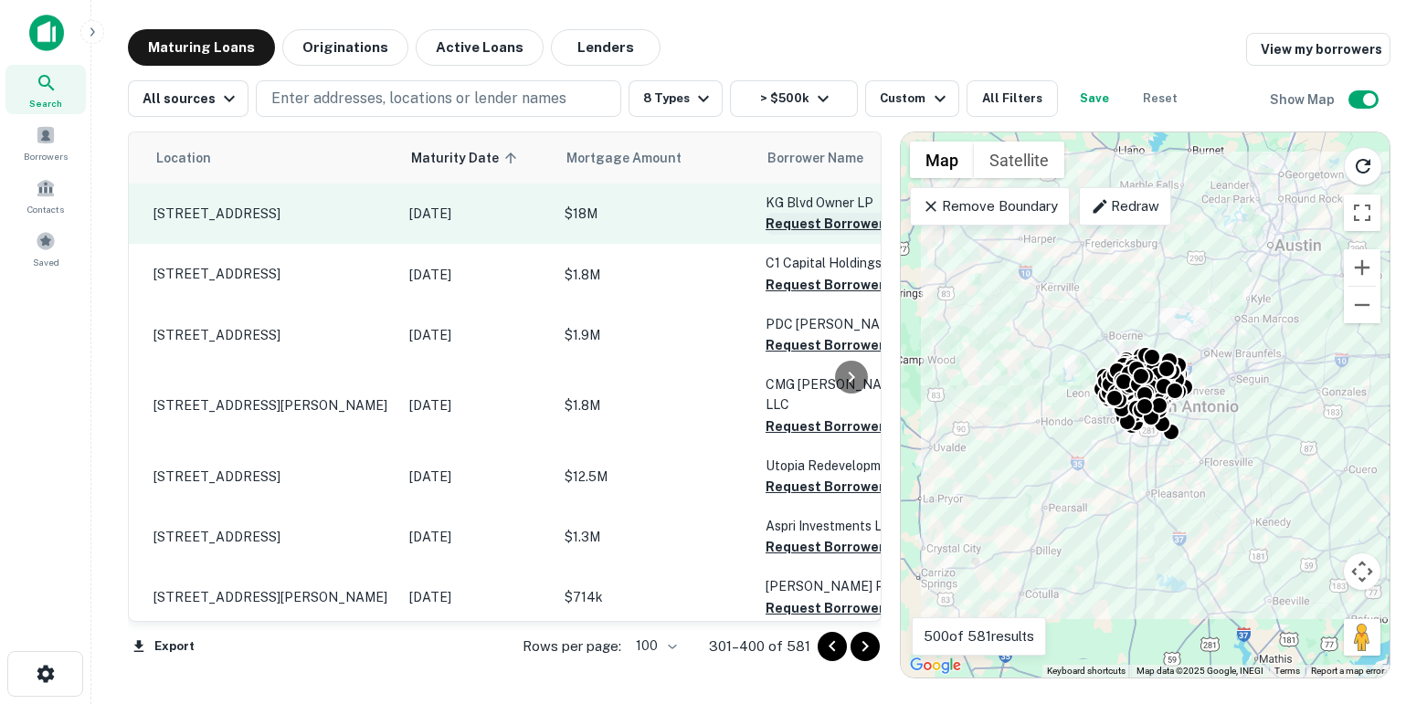
click at [784, 222] on button "Request Borrower Info" at bounding box center [839, 224] width 148 height 22
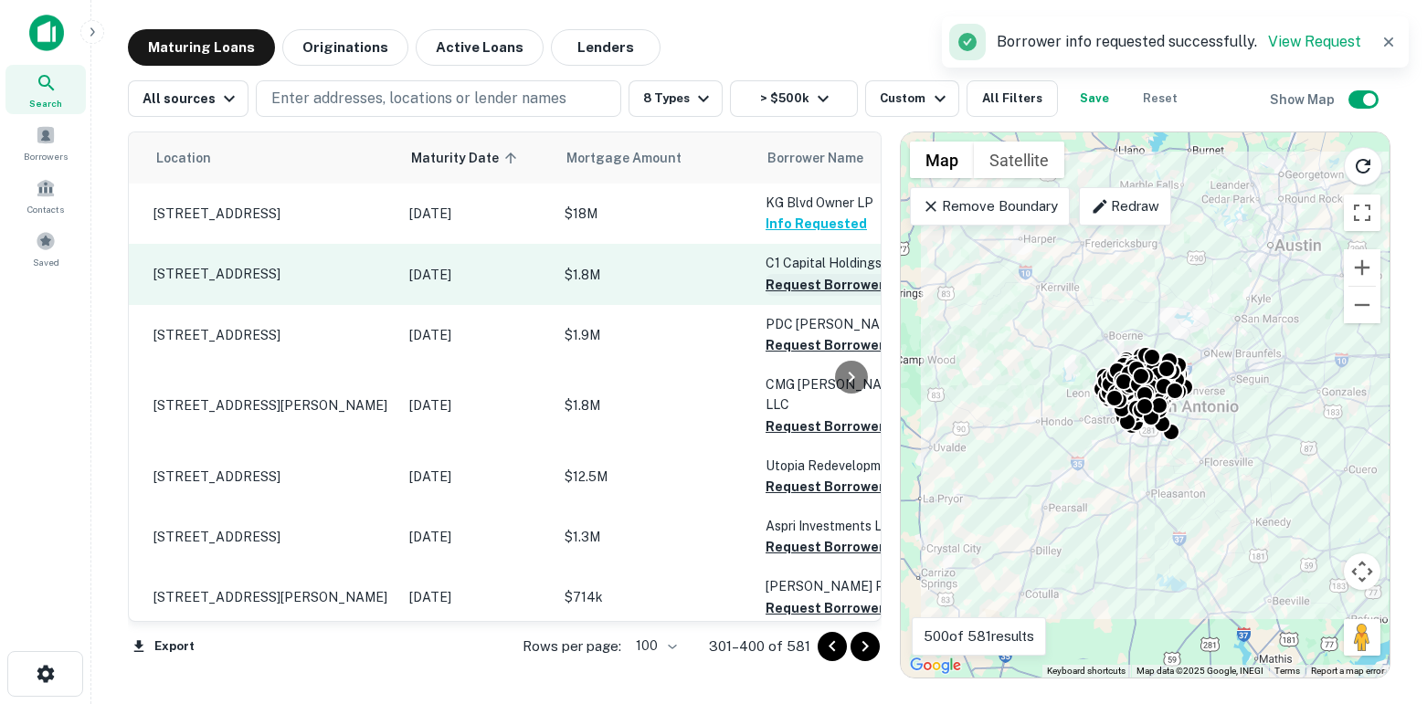
click at [772, 282] on button "Request Borrower Info" at bounding box center [839, 285] width 148 height 22
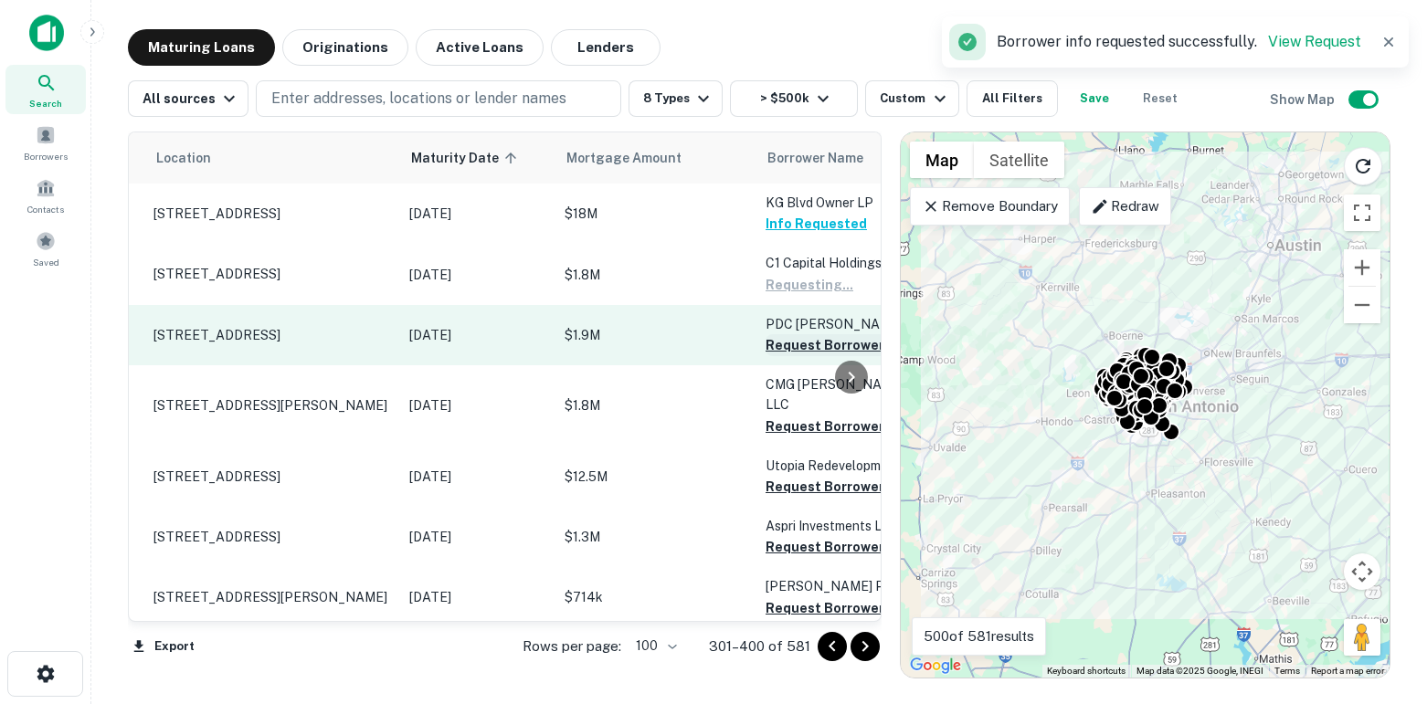
click at [774, 354] on button "Request Borrower Info" at bounding box center [839, 345] width 148 height 22
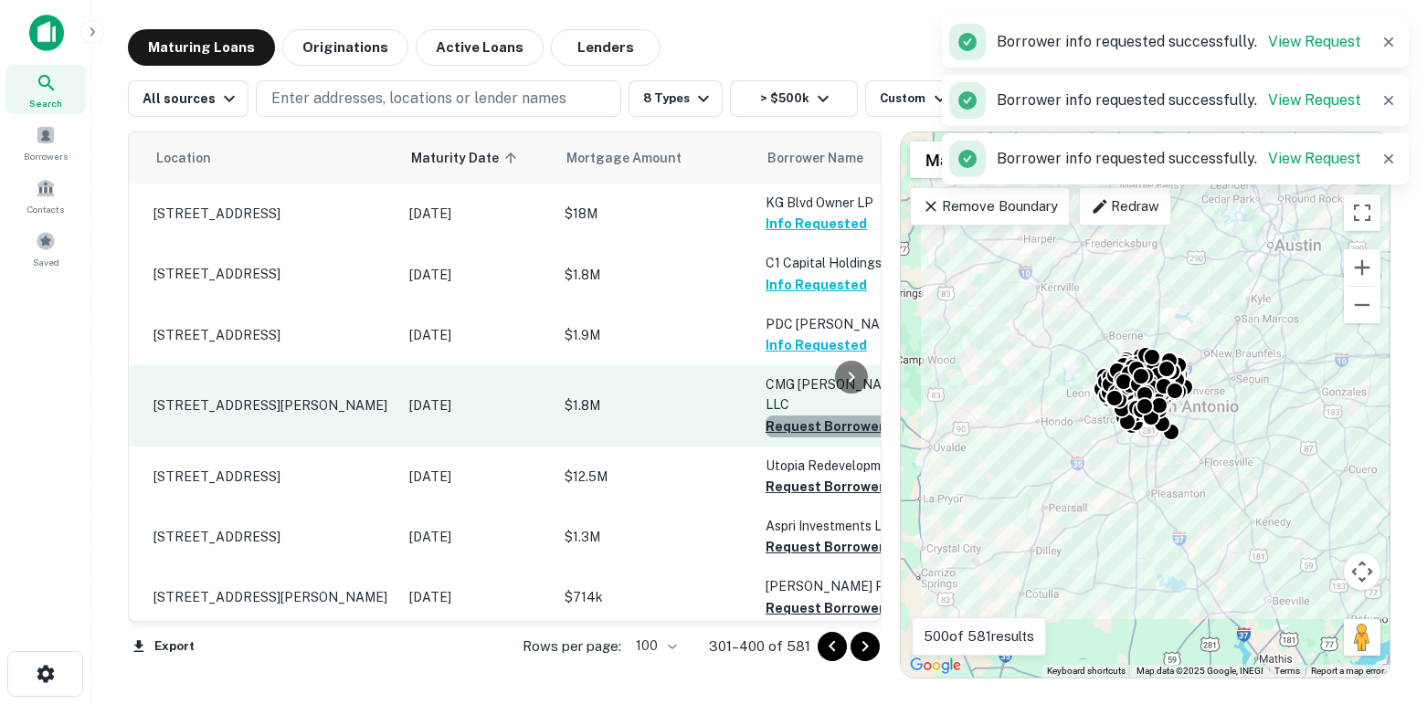
click at [786, 423] on button "Request Borrower Info" at bounding box center [839, 427] width 148 height 22
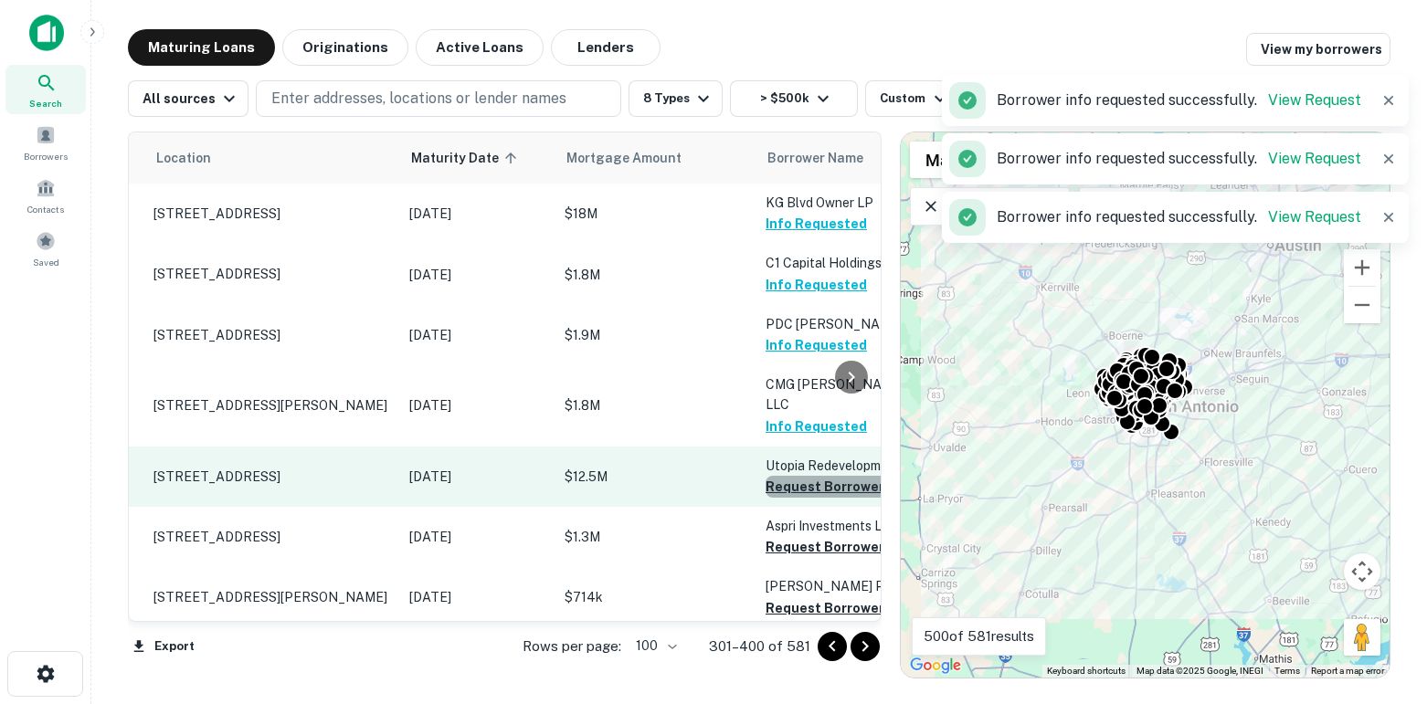
click at [793, 482] on button "Request Borrower Info" at bounding box center [839, 487] width 148 height 22
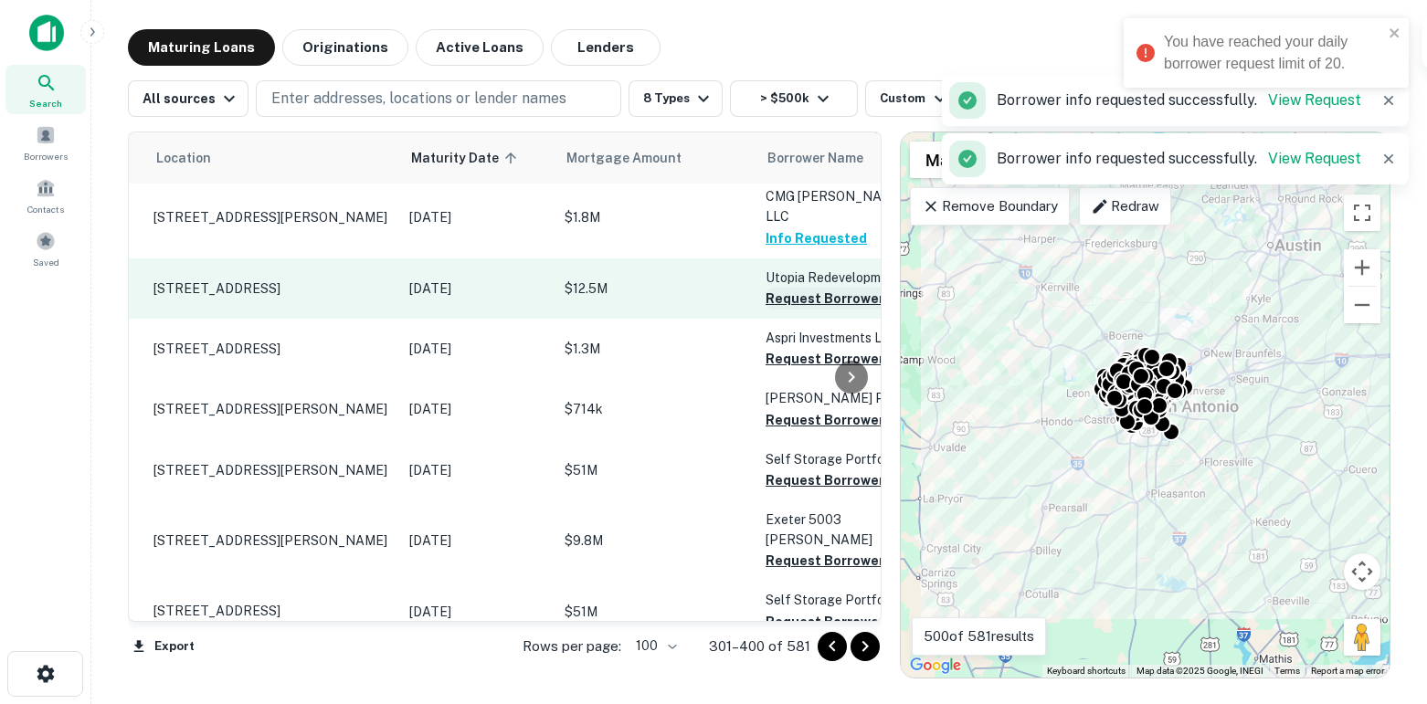
scroll to position [197, 37]
